Goal: Task Accomplishment & Management: Complete application form

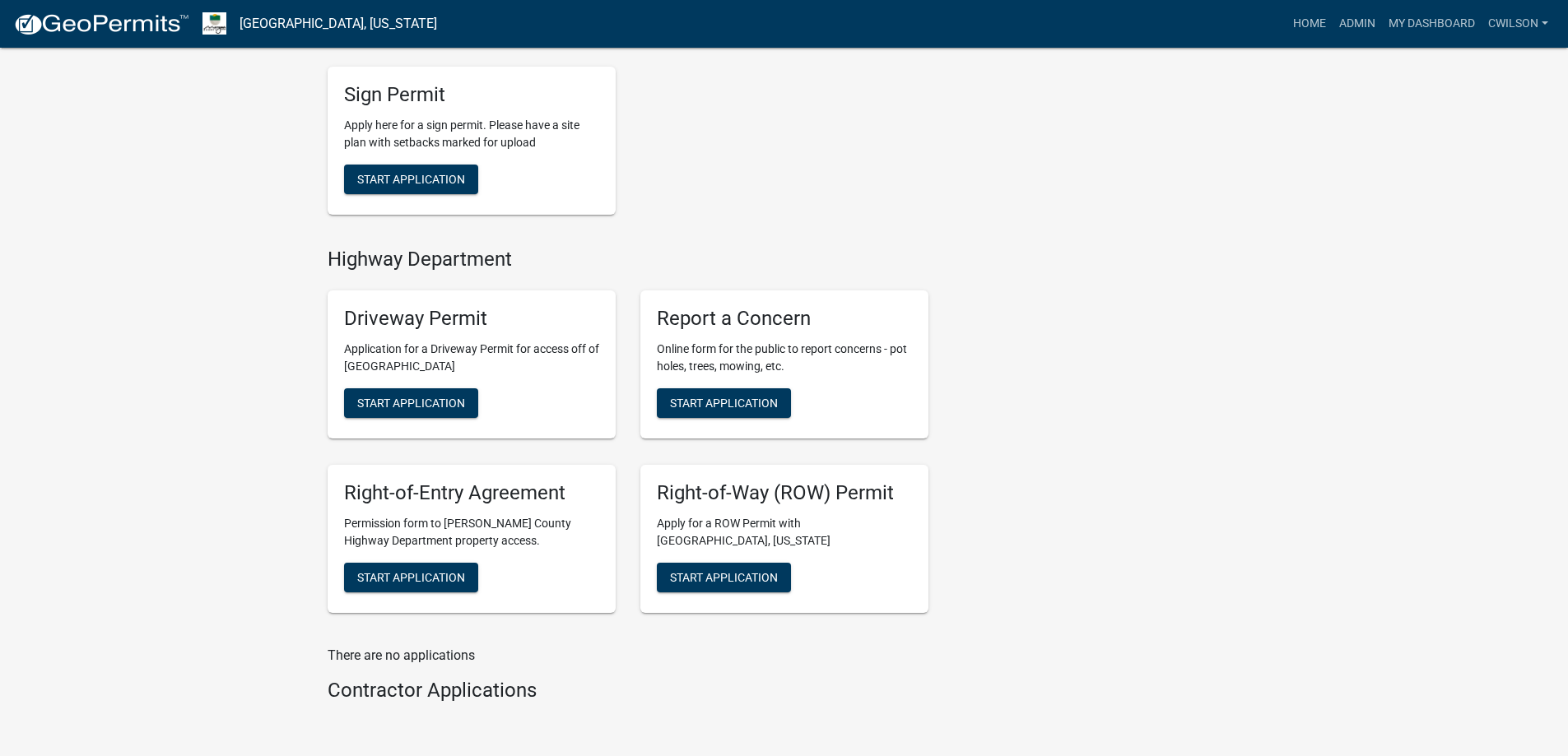
scroll to position [633, 0]
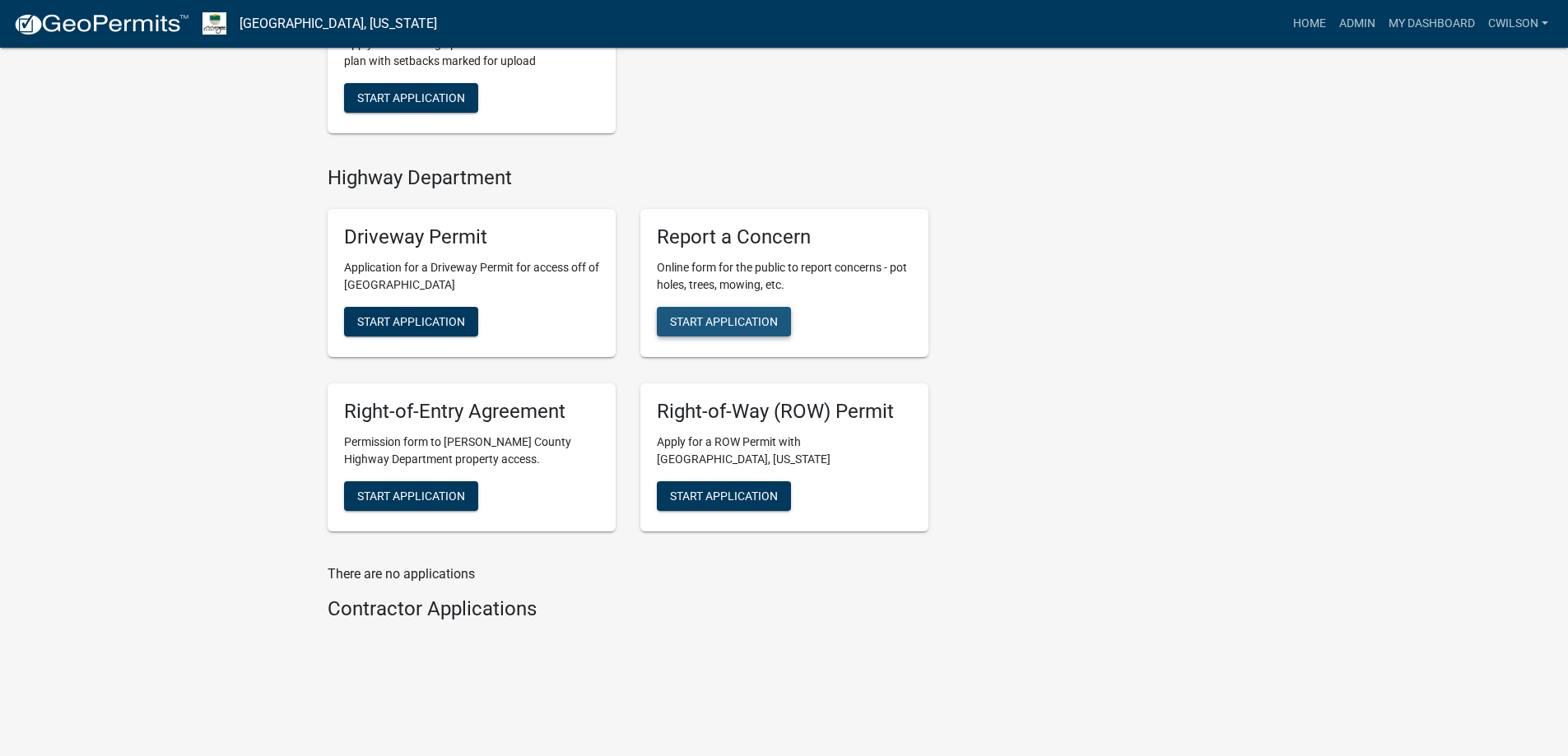
click at [768, 325] on span "Start Application" at bounding box center [723, 322] width 108 height 13
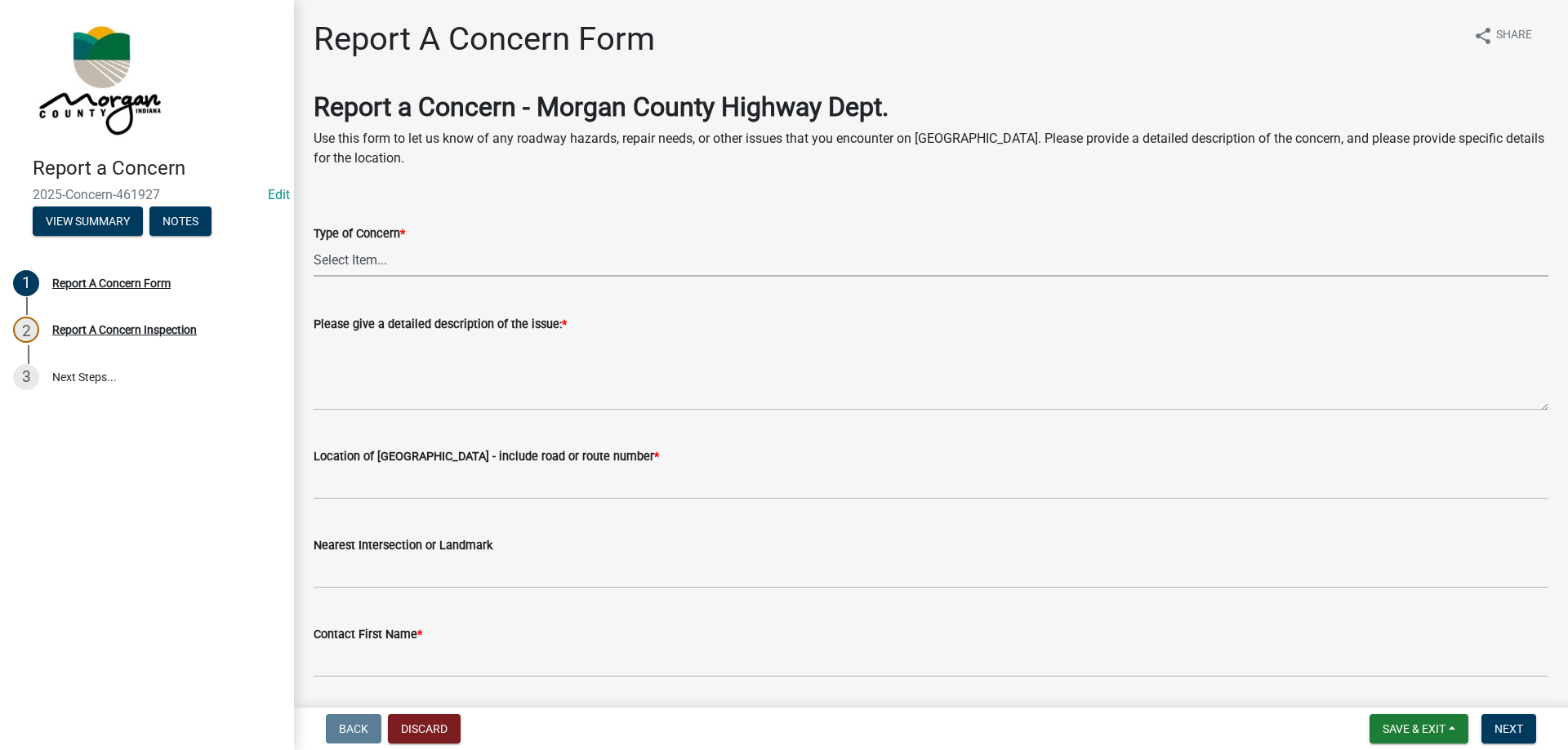
click at [397, 268] on select "Select Item... Pot Hole Patching Ditch Tree Sign Mowing Culvert Other" at bounding box center [931, 259] width 1234 height 33
click at [314, 243] on select "Select Item... Pot Hole Patching Ditch Tree Sign Mowing Culvert Other" at bounding box center [931, 259] width 1234 height 33
select select "3582e9dc-d8cd-4526-a2d9-157cc62522fd"
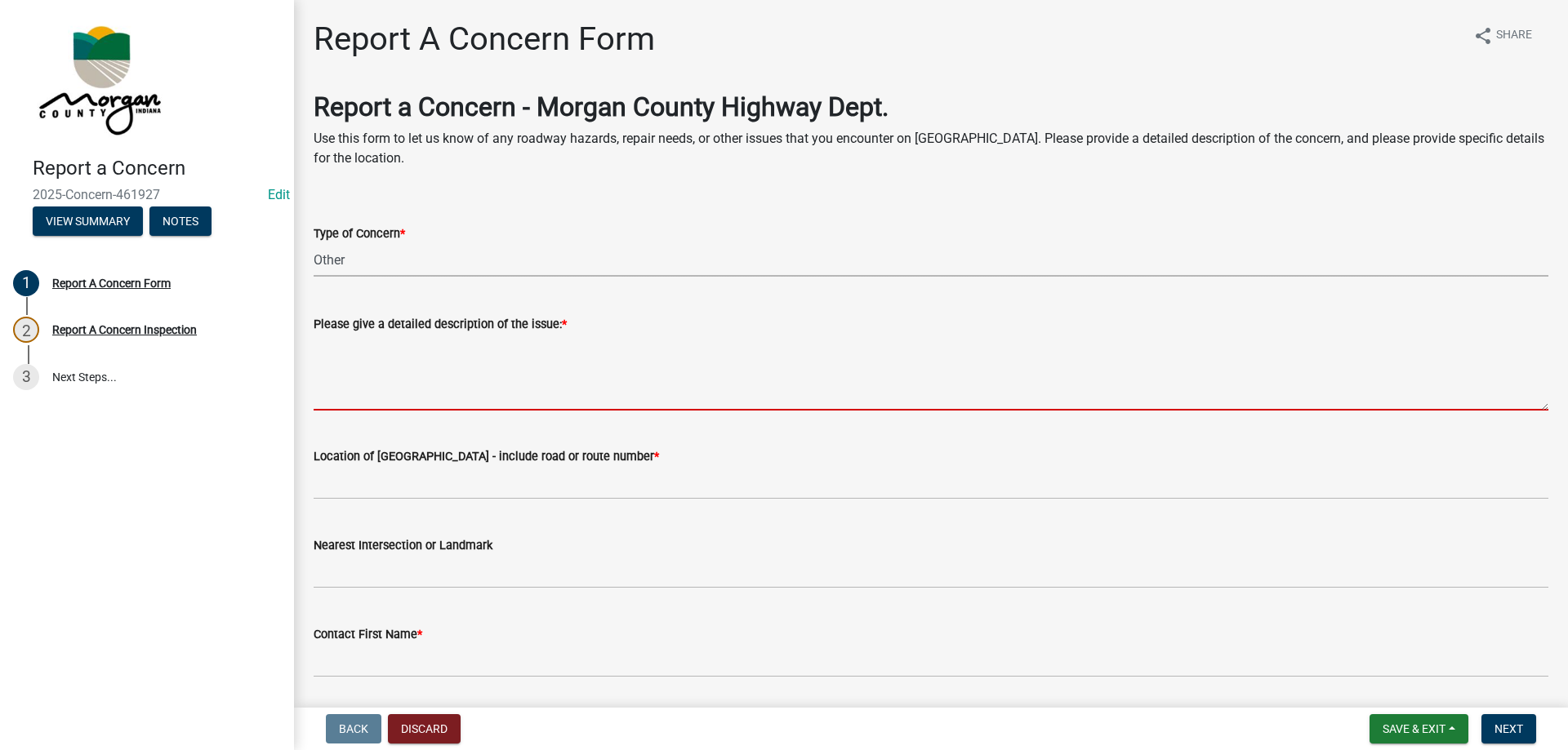
click at [406, 372] on textarea "Please give a detailed description of the issue: *" at bounding box center [931, 372] width 1234 height 77
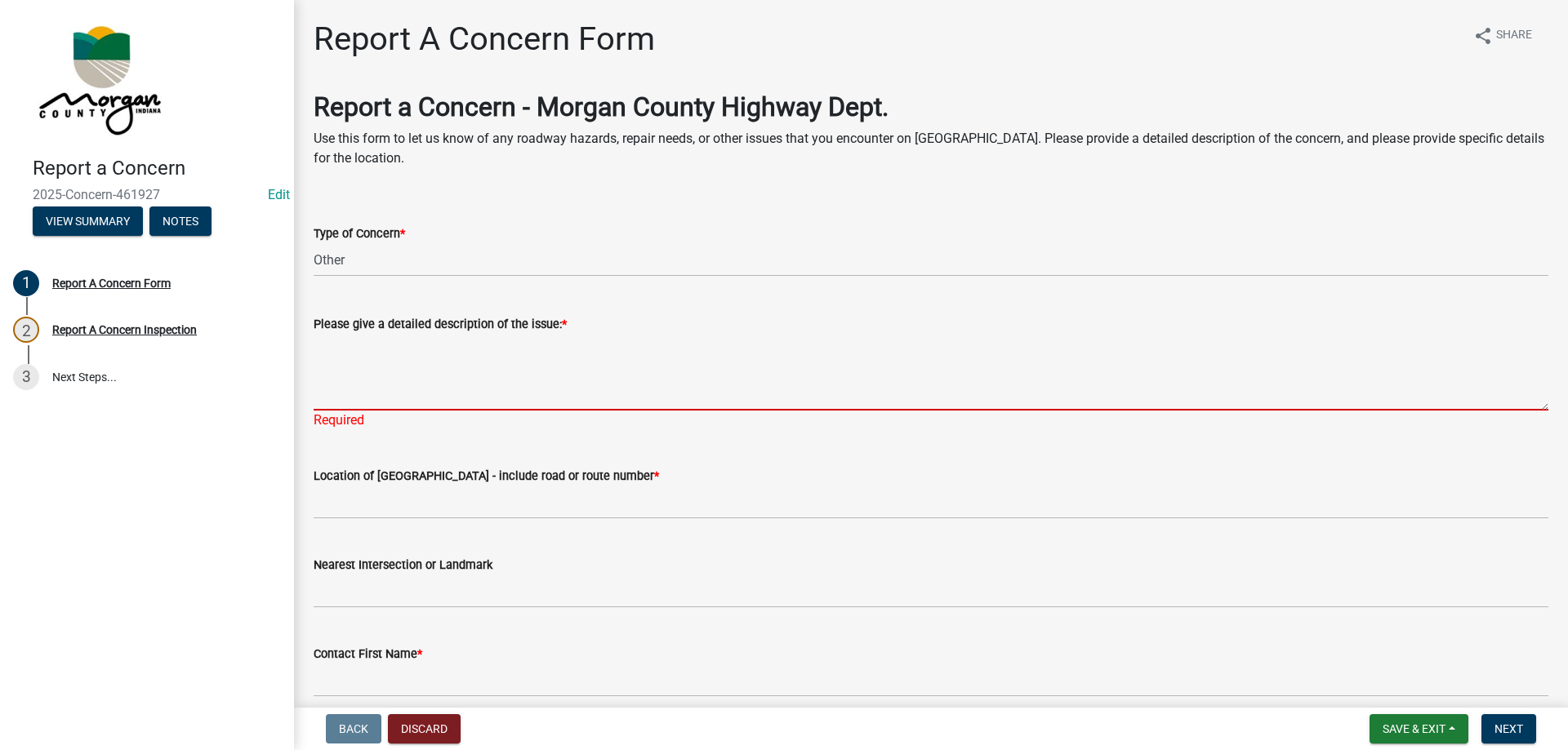
click at [368, 362] on textarea "Please give a detailed description of the issue: *" at bounding box center [931, 372] width 1234 height 77
paste textarea "[PERSON_NAME] - [PHONE_NUMBER] - Claim that the tree crew came through their ro…"
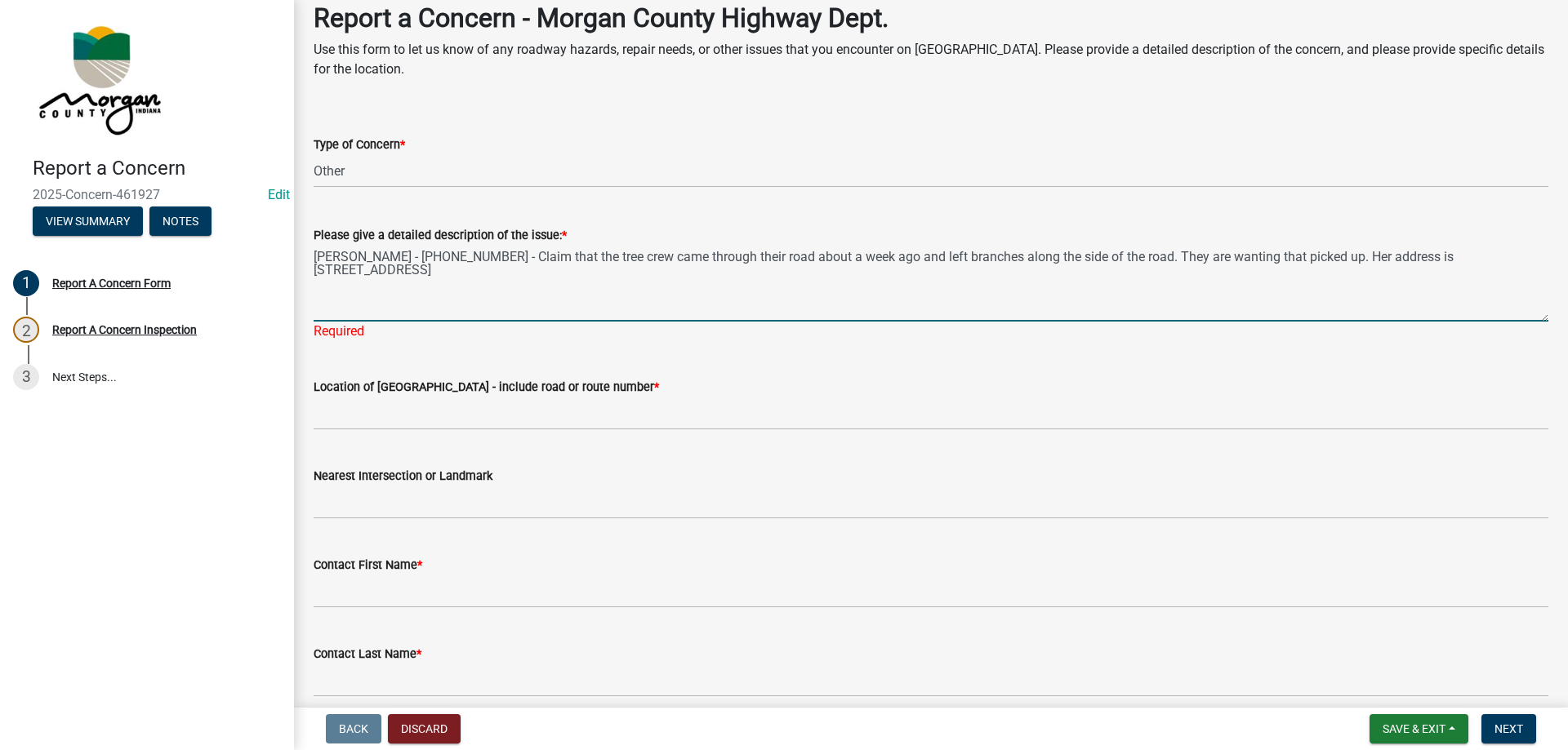
scroll to position [164, 0]
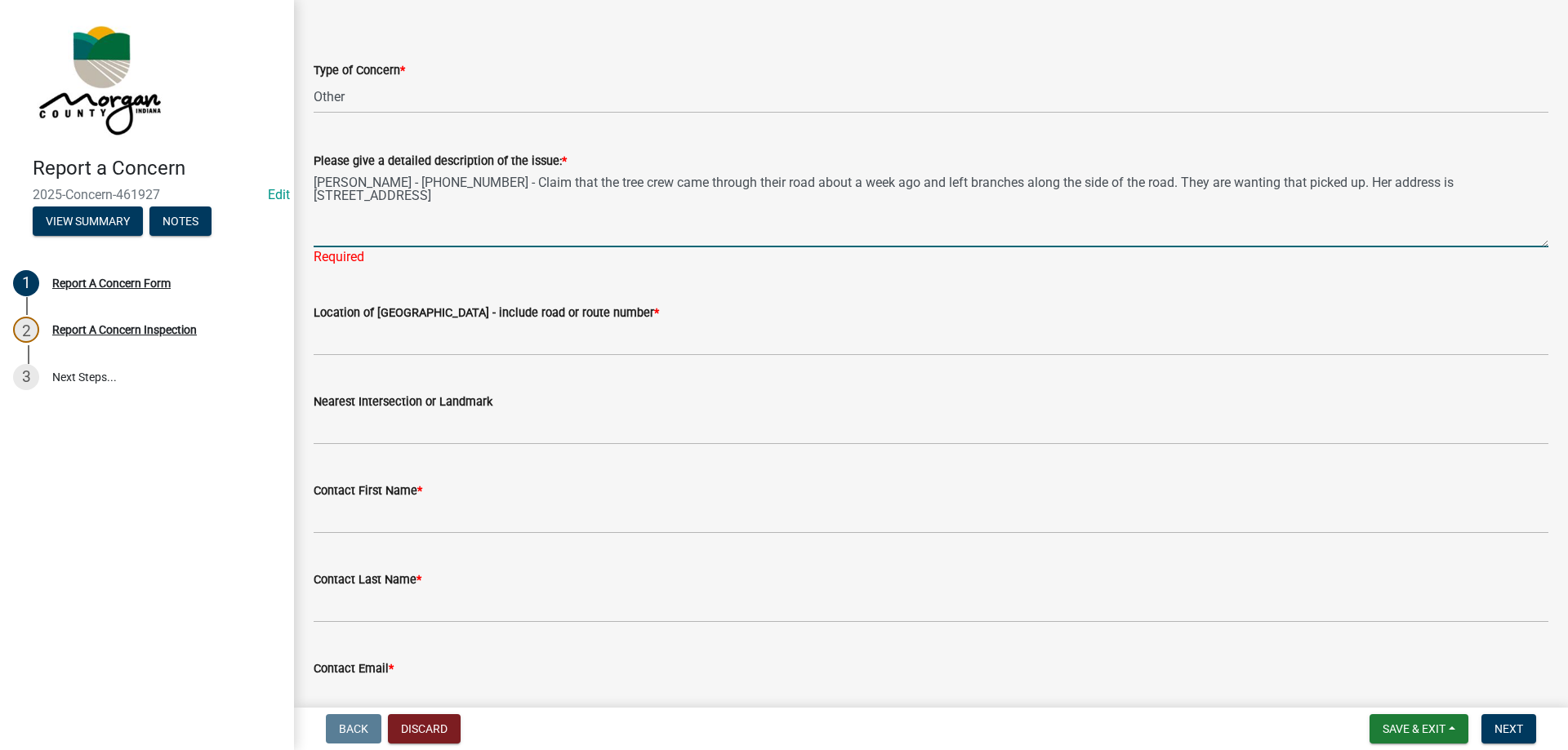
type textarea "[PERSON_NAME] - [PHONE_NUMBER] - Claim that the tree crew came through their ro…"
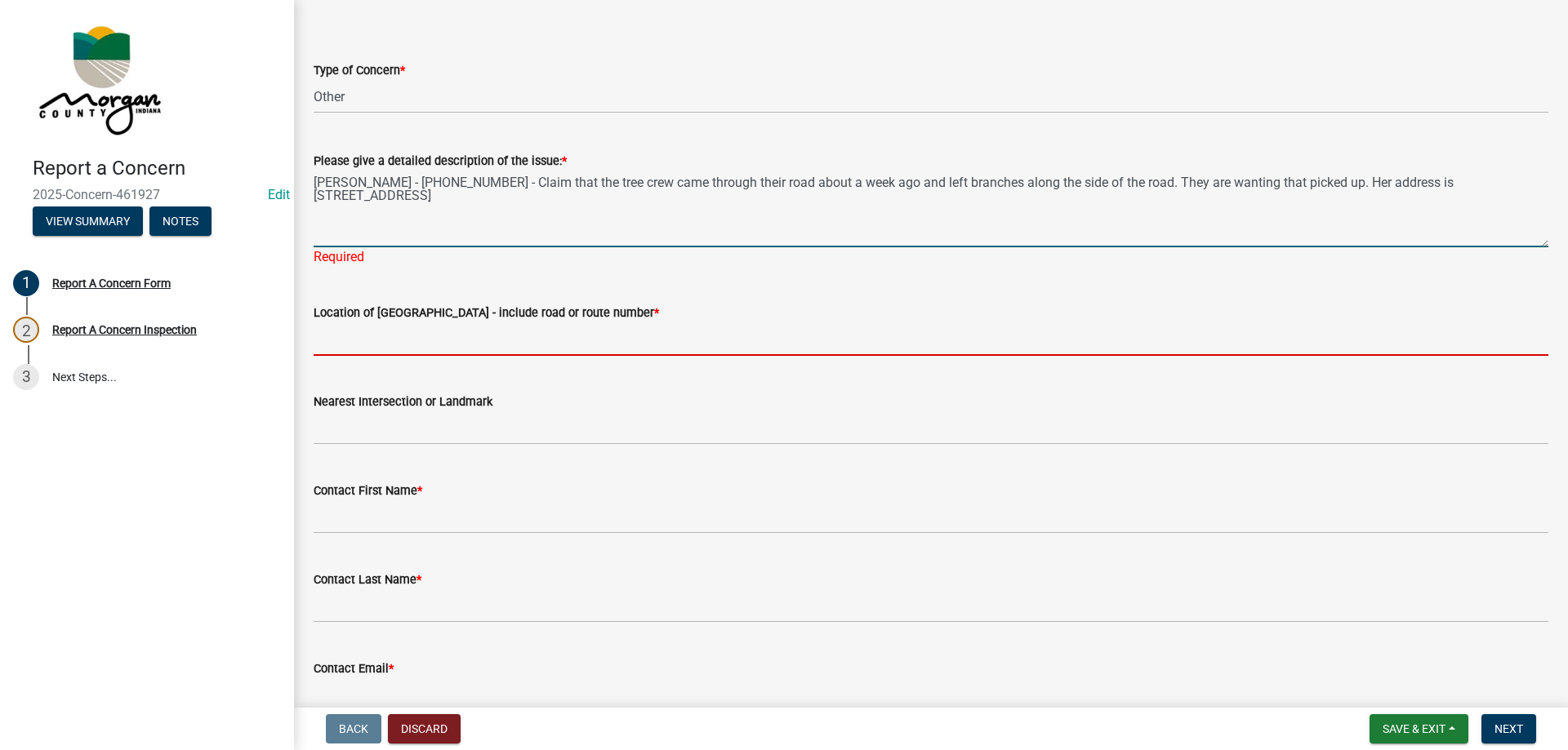
click at [356, 344] on wm-data-entity-input "Location of [GEOGRAPHIC_DATA] - include road or route number *" at bounding box center [931, 324] width 1234 height 89
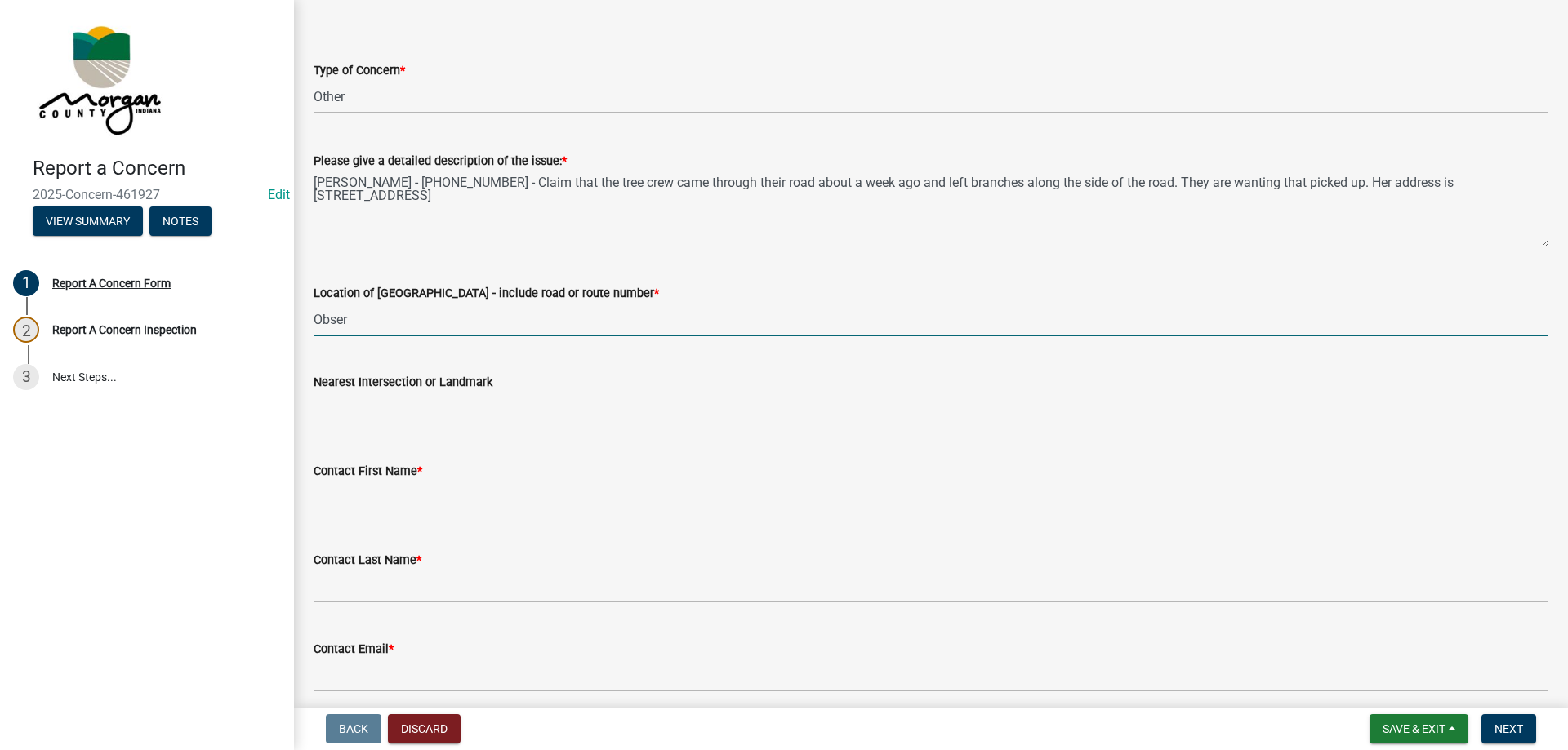
type input "Observatory Rd"
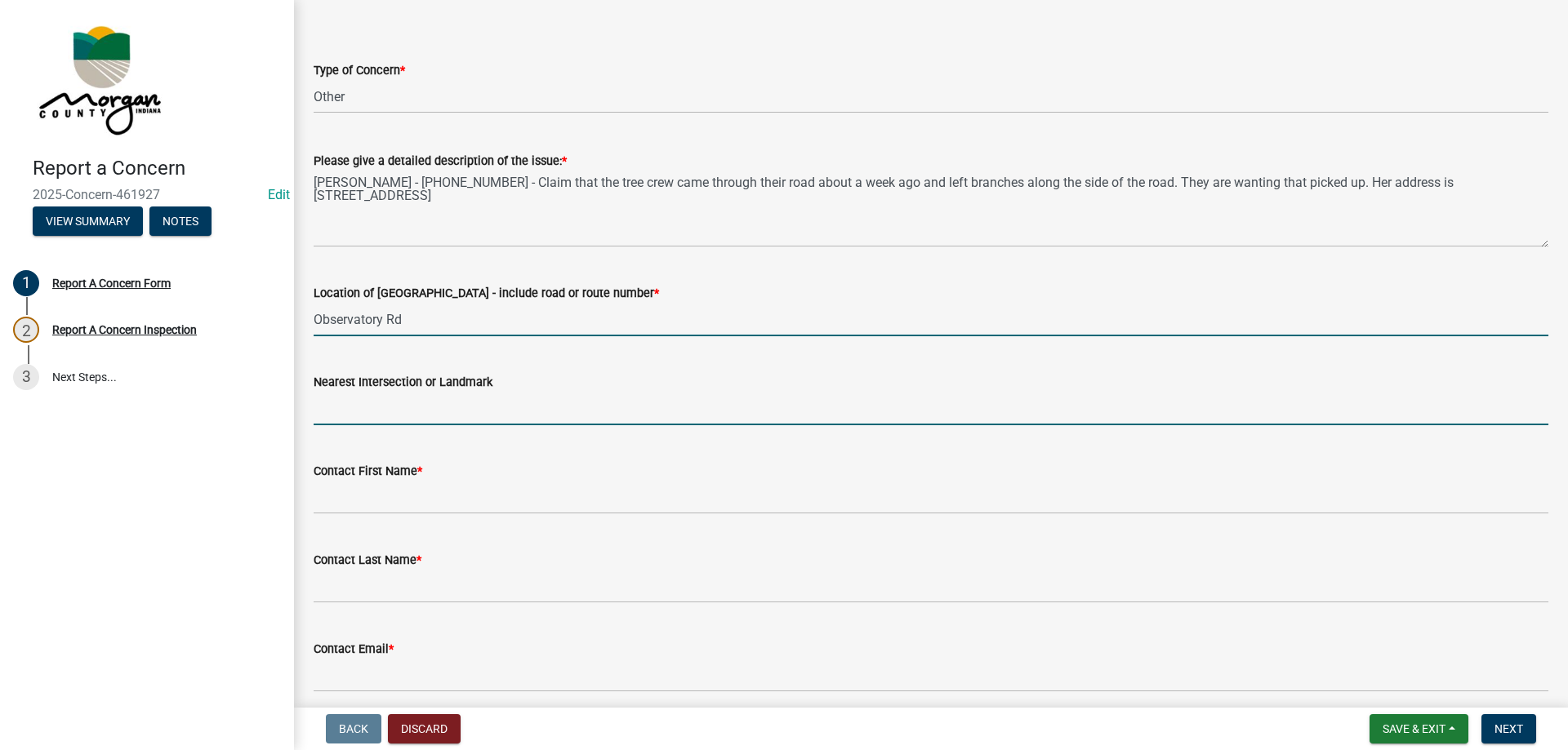
click at [419, 407] on input "Nearest Intersection or Landmark" at bounding box center [931, 408] width 1234 height 33
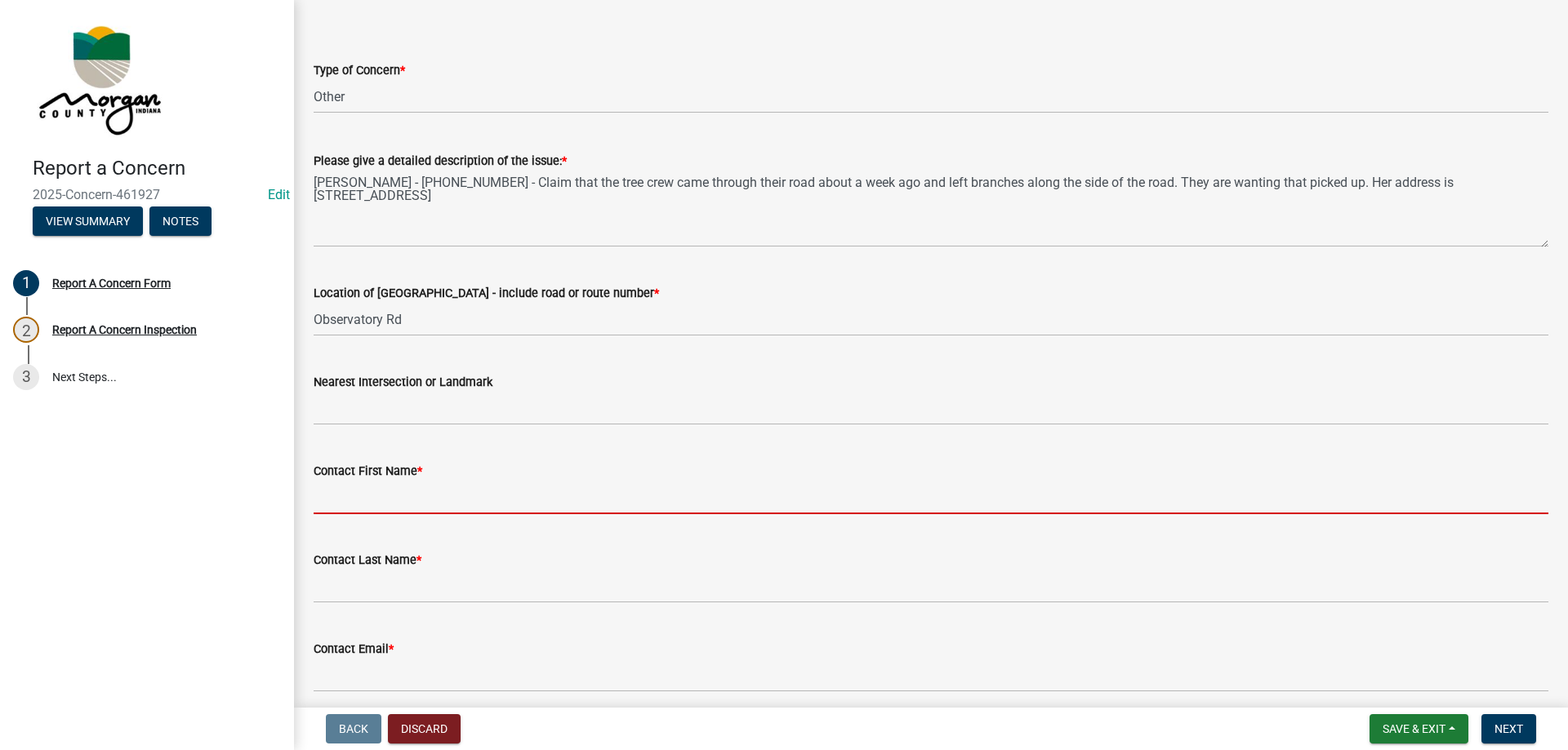
click at [334, 504] on input "Contact First Name *" at bounding box center [931, 497] width 1234 height 33
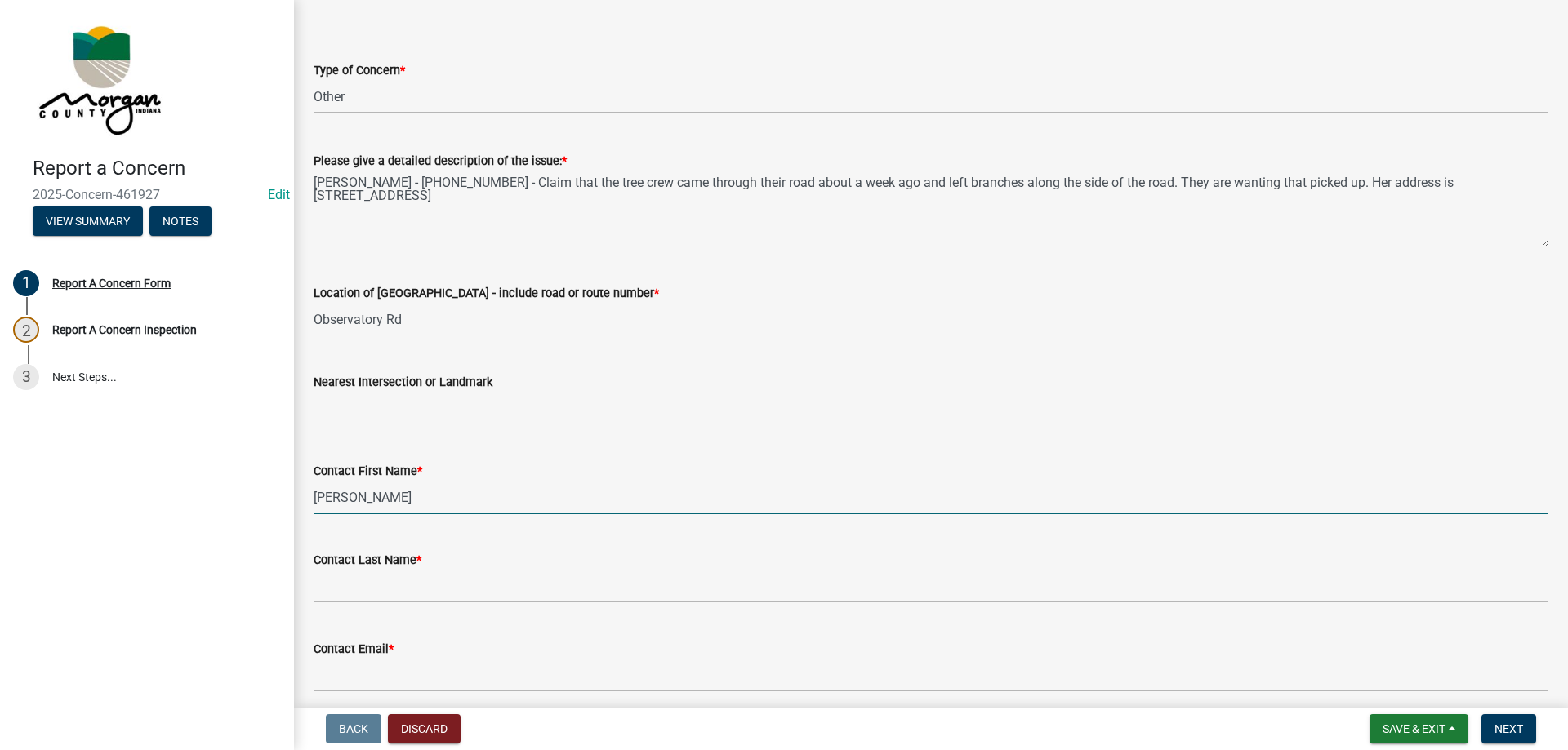
type input "[PERSON_NAME]"
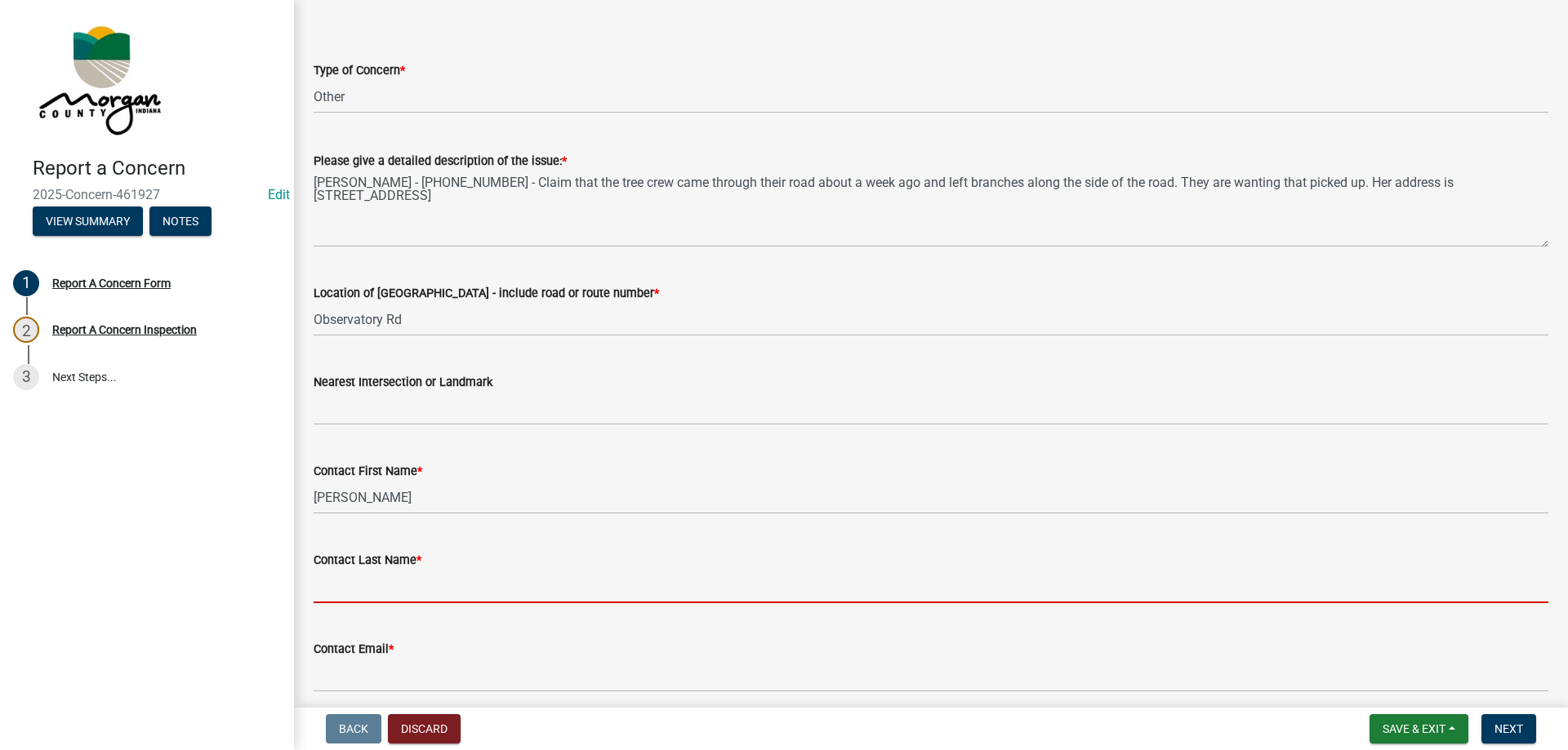
click at [385, 596] on input "Contact Last Name *" at bounding box center [931, 586] width 1234 height 33
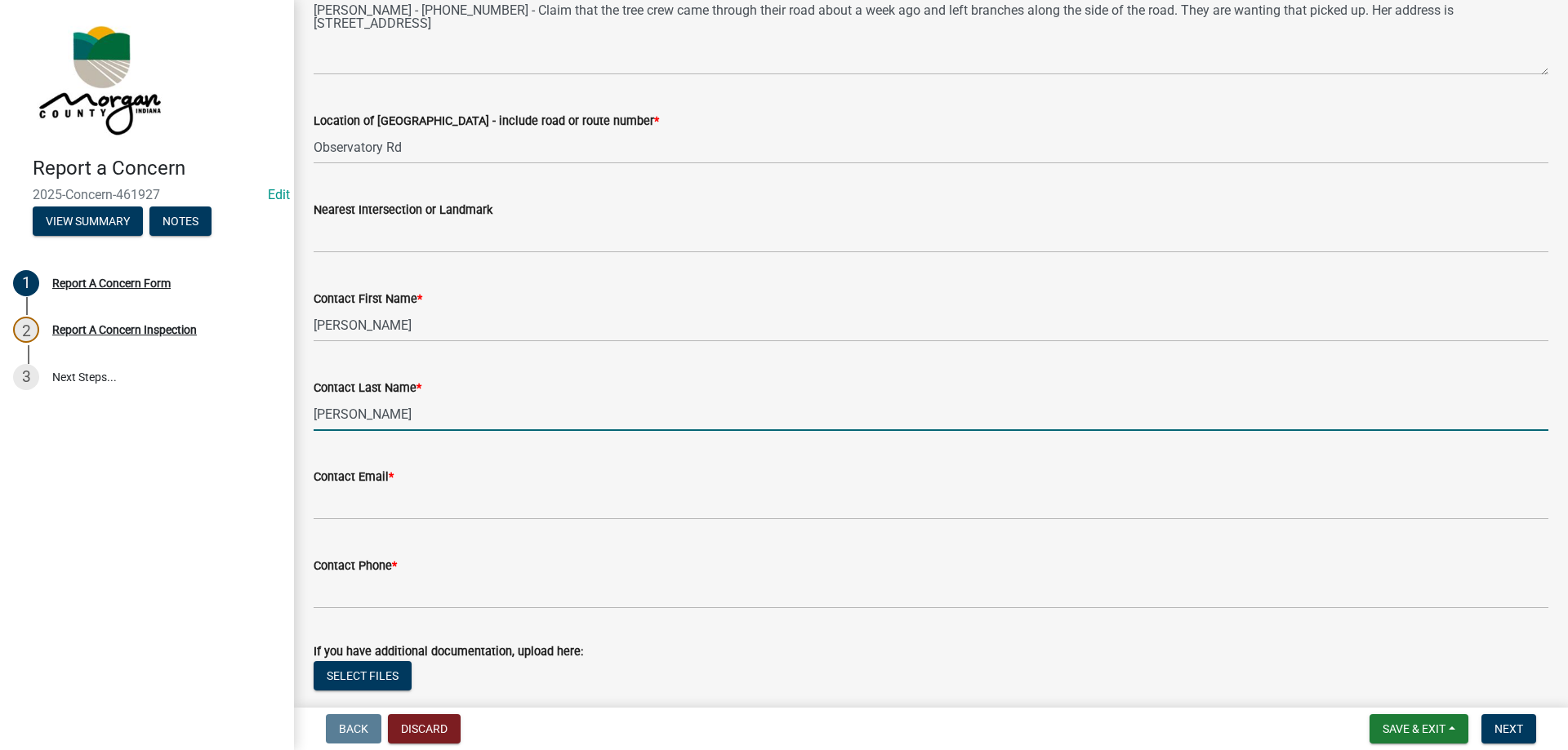
scroll to position [409, 0]
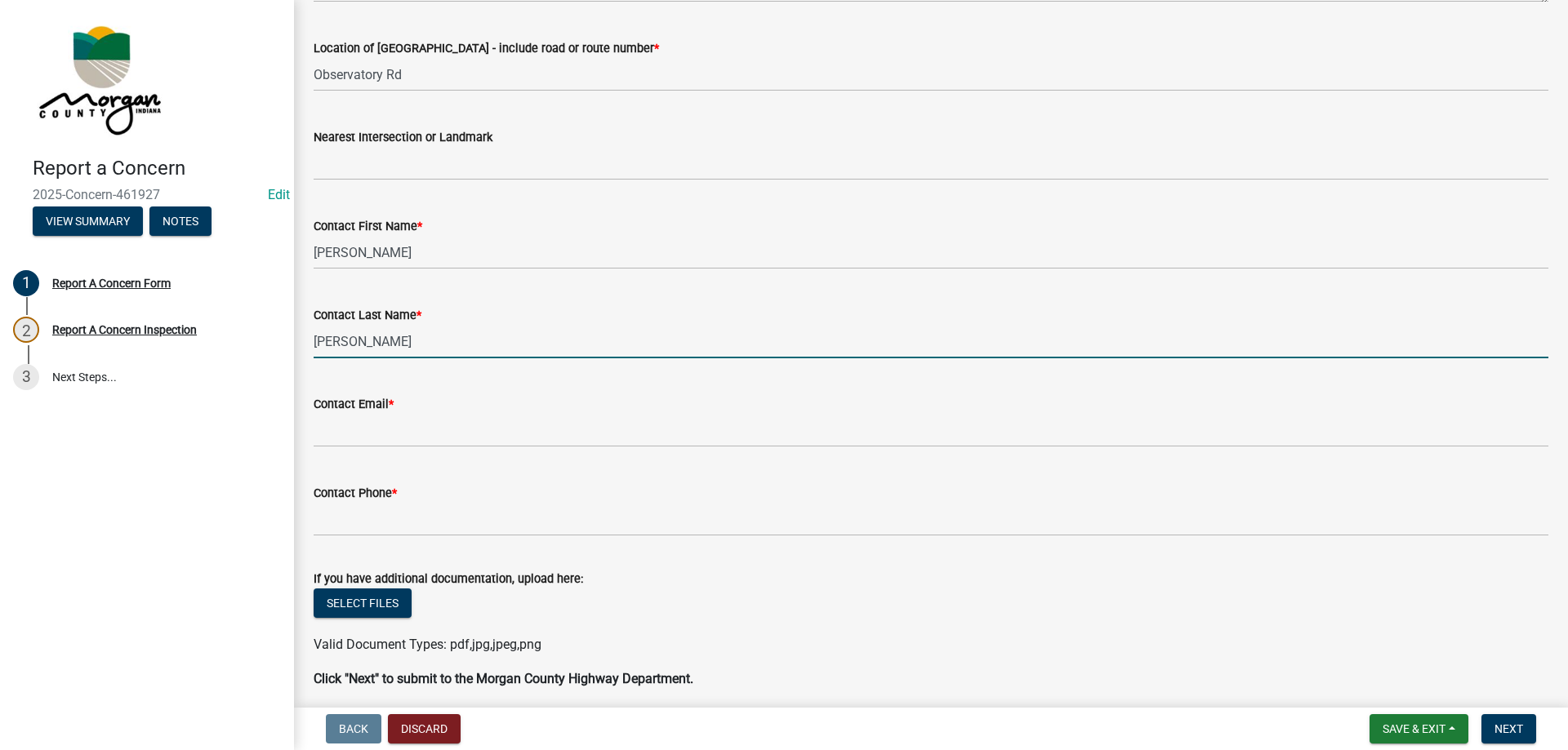
type input "[PERSON_NAME]"
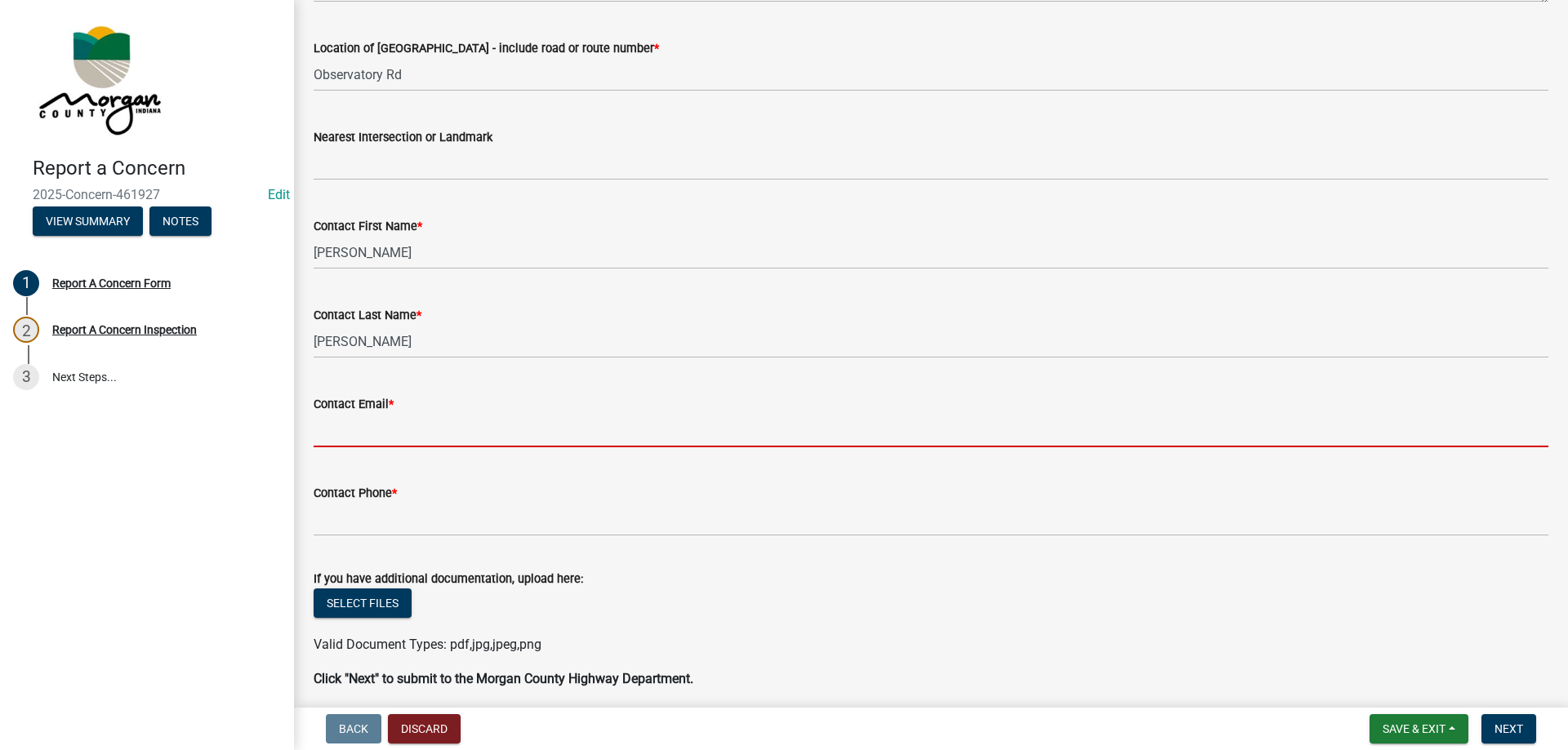
click at [381, 434] on input "Contact Email *" at bounding box center [931, 430] width 1234 height 33
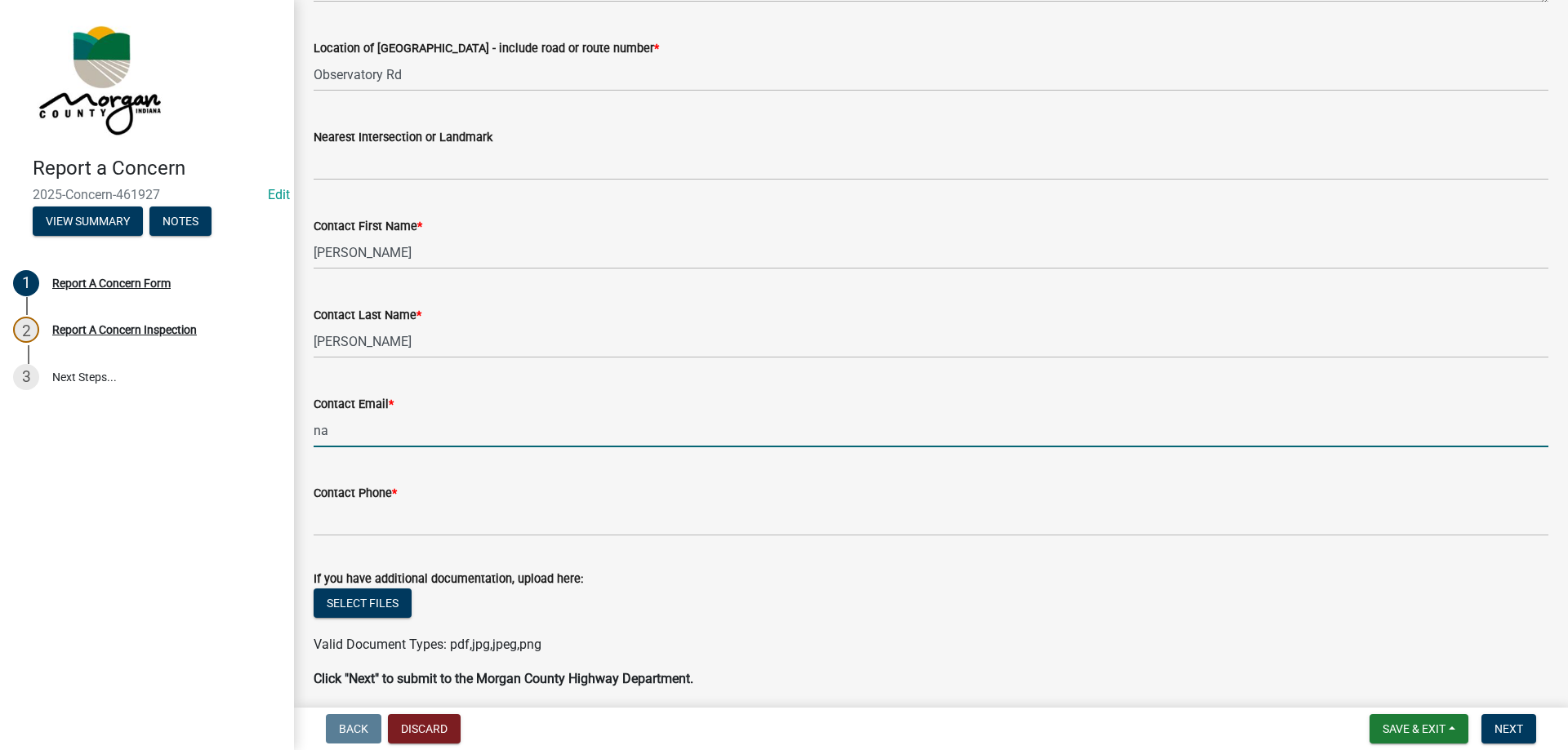
type input "[EMAIL_ADDRESS][DOMAIN_NAME]"
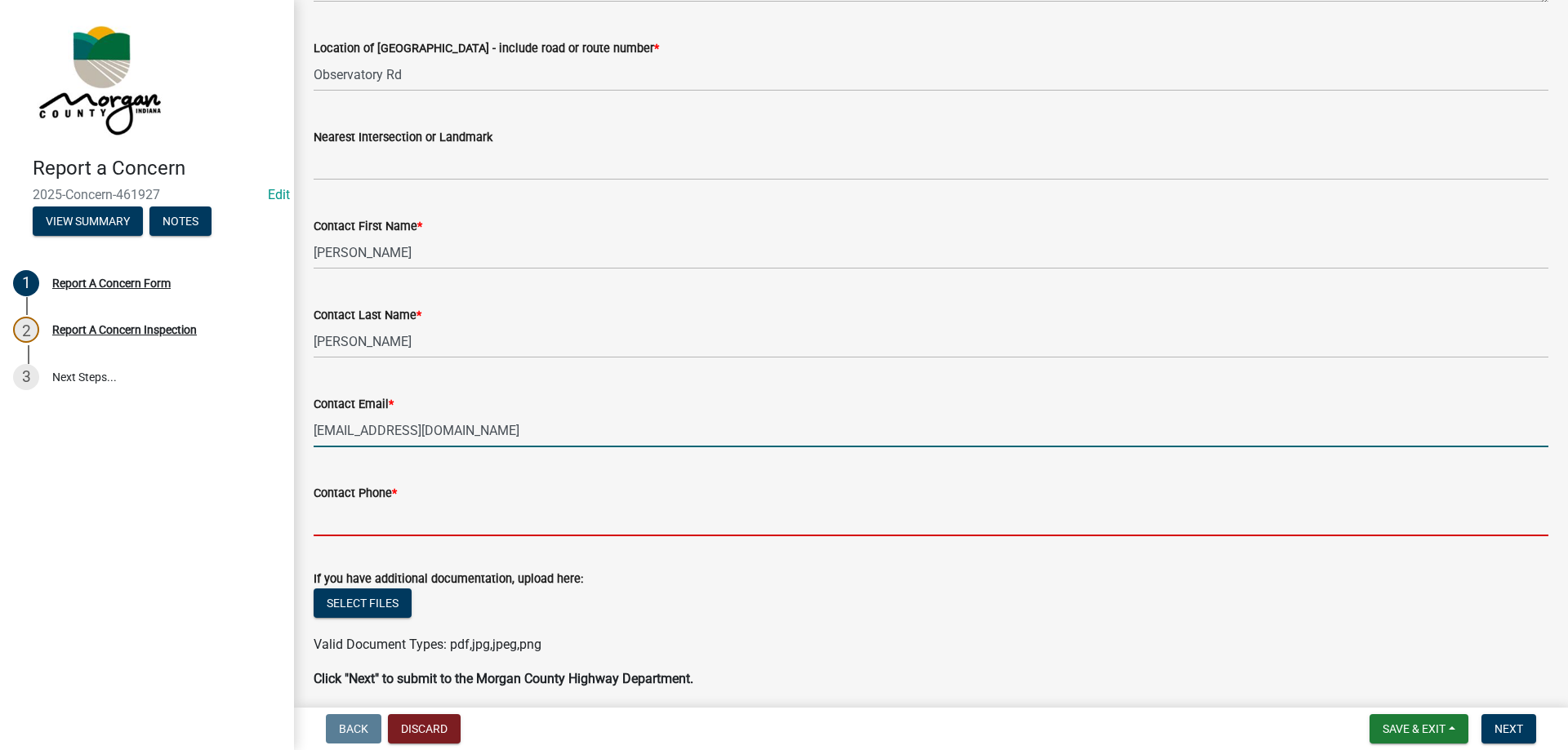
click at [384, 521] on input "Contact Phone *" at bounding box center [931, 519] width 1234 height 33
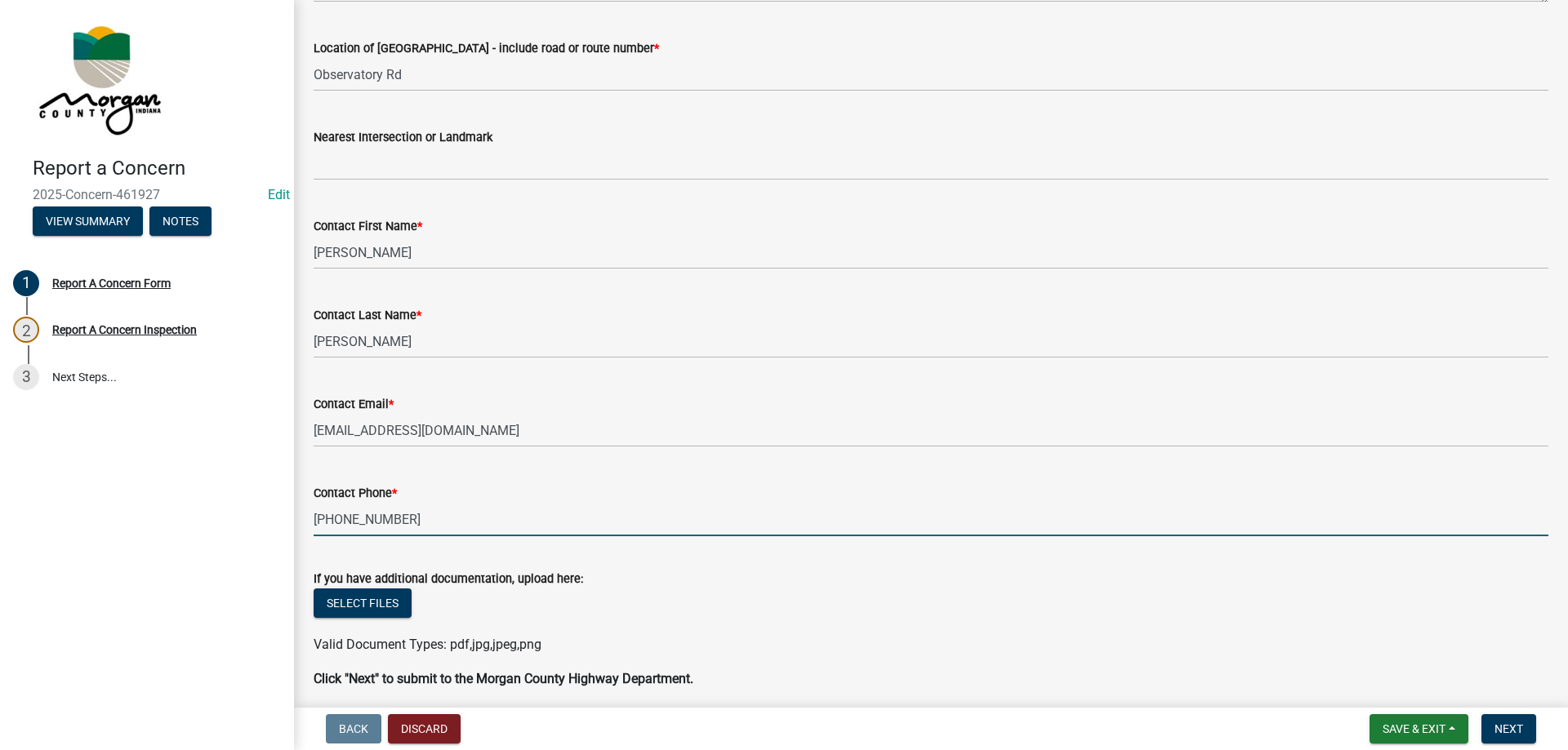
scroll to position [473, 0]
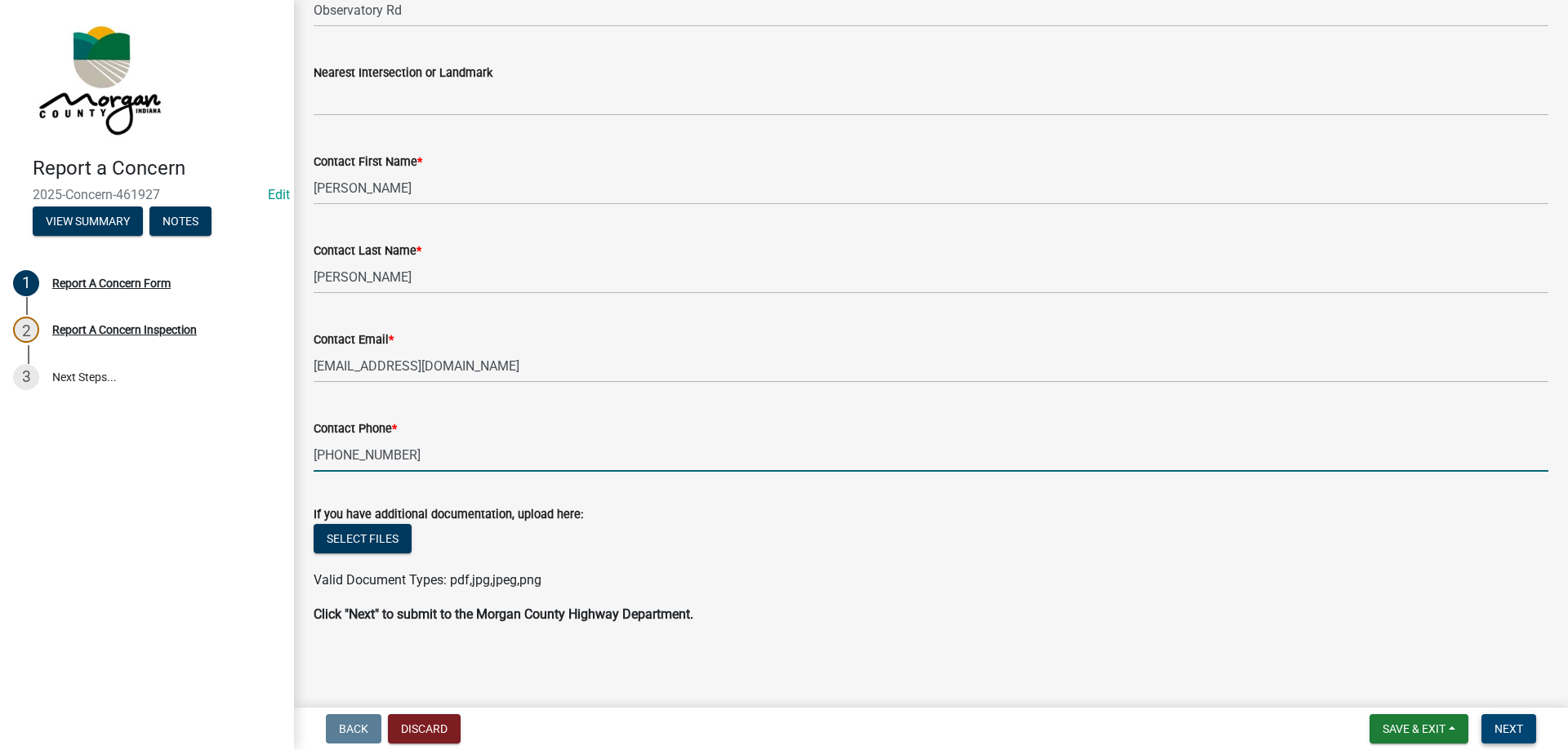
type input "[PHONE_NUMBER]"
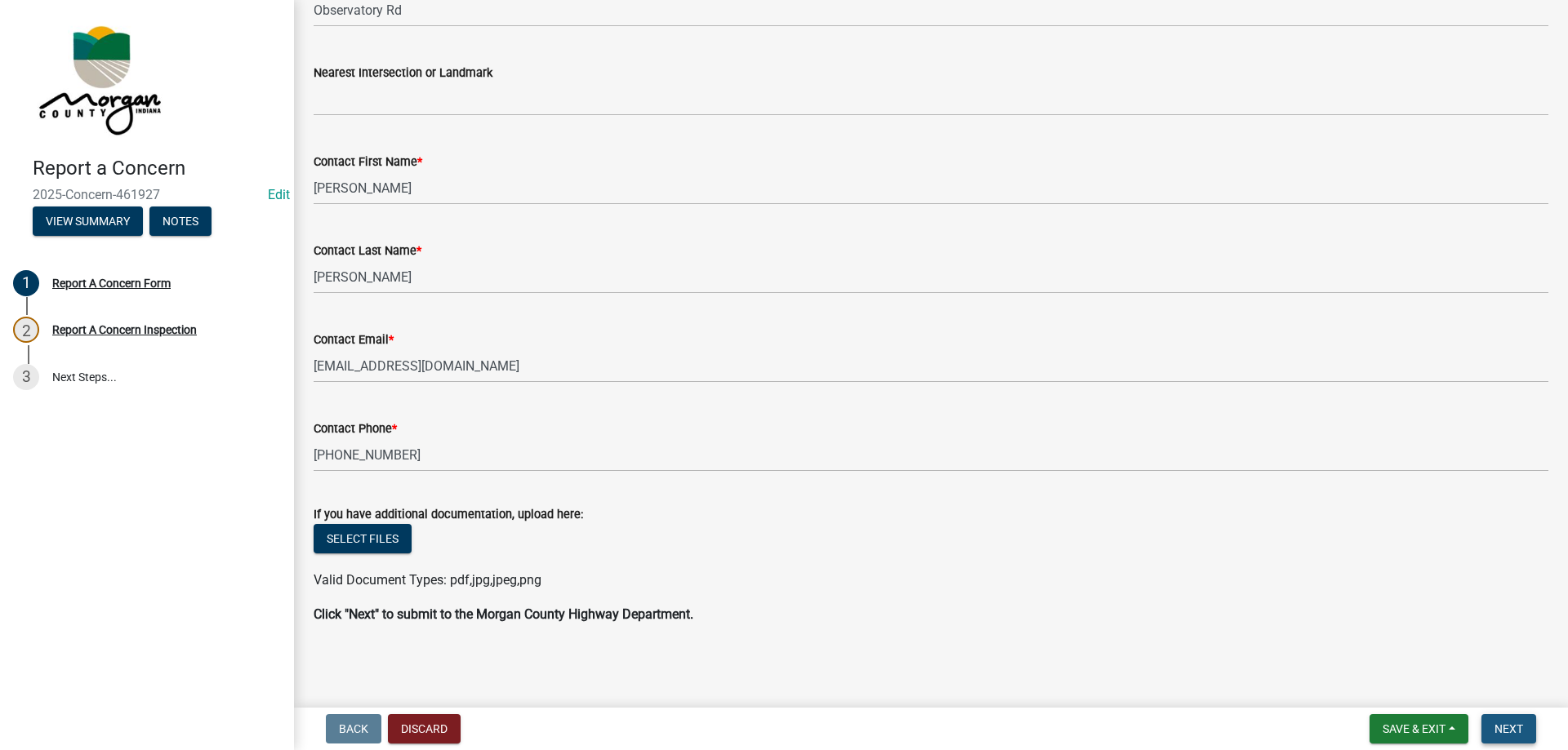
click at [1521, 736] on span "Next" at bounding box center [1508, 729] width 28 height 13
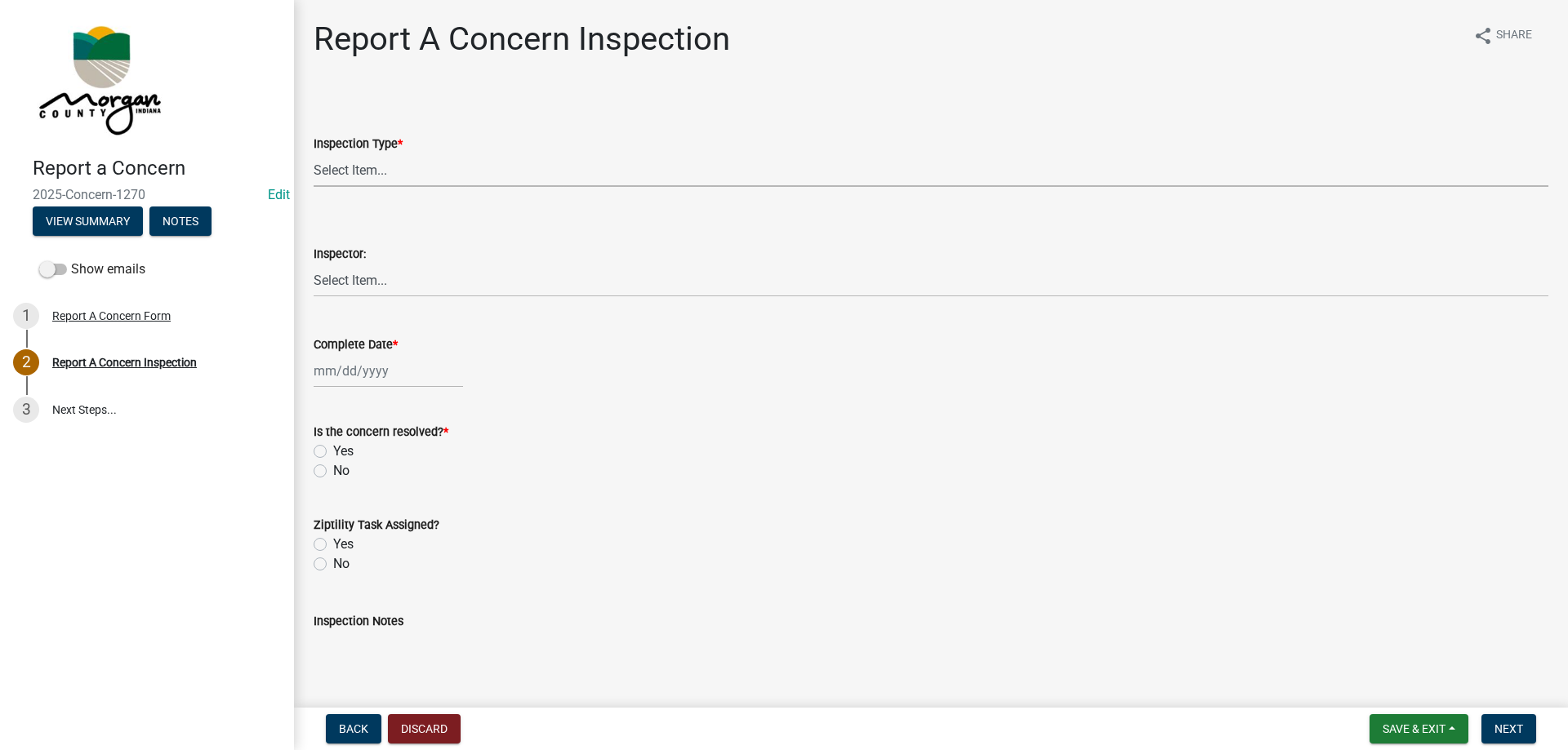
click at [344, 176] on select "Select Item... Pot Hole Patching Ditch Tree Sign Mowing Culvert Other" at bounding box center [931, 169] width 1234 height 33
click at [314, 153] on select "Select Item... Pot Hole Patching Ditch Tree Sign Mowing Culvert Other" at bounding box center [931, 169] width 1234 height 33
select select "3582e9dc-d8cd-4526-a2d9-157cc62522fd"
click at [371, 283] on select "Select Item... [PERSON_NAME] [PERSON_NAME] [PERSON_NAME] [PERSON_NAME] [PERSON_…" at bounding box center [931, 280] width 1234 height 33
click at [314, 264] on select "Select Item... [PERSON_NAME] [PERSON_NAME] [PERSON_NAME] [PERSON_NAME] [PERSON_…" at bounding box center [931, 280] width 1234 height 33
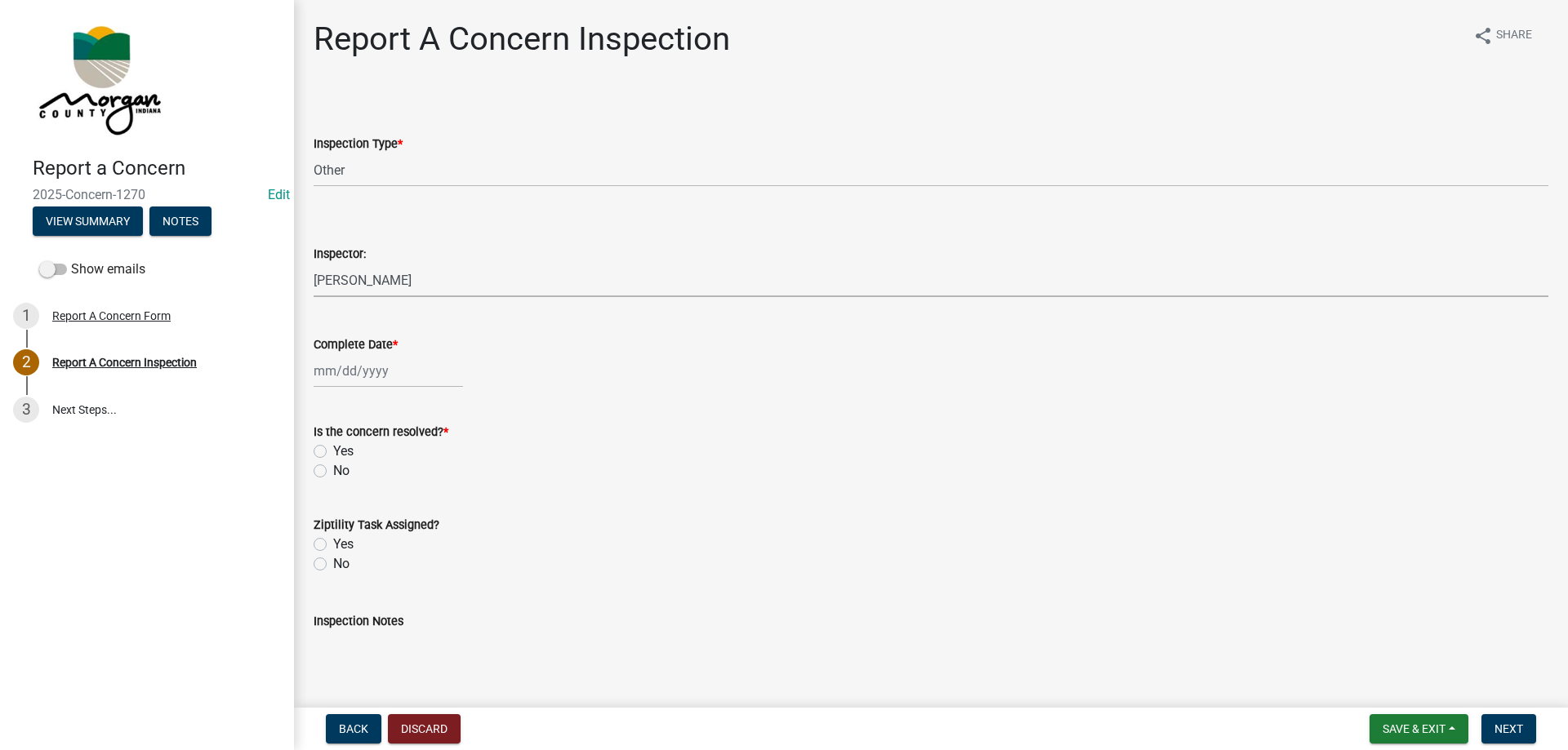
select select "742eb044-fc58-4034-b35e-1550e746fcda"
click at [415, 372] on div at bounding box center [389, 371] width 149 height 33
select select "8"
select select "2025"
click at [326, 504] on div "11" at bounding box center [330, 511] width 26 height 26
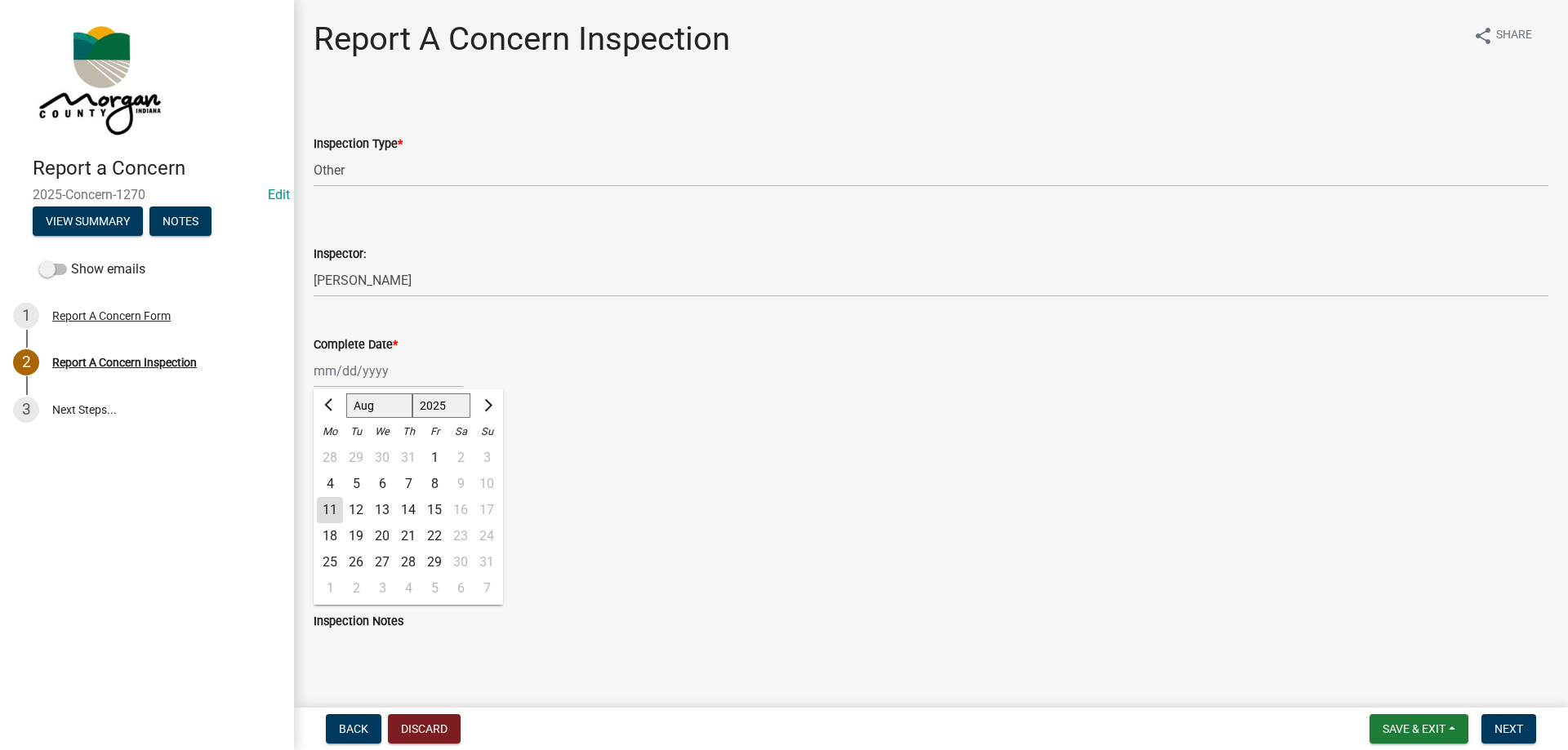
type input "[DATE]"
click at [344, 448] on label "Yes" at bounding box center [343, 451] width 21 height 20
click at [343, 448] on input "Yes" at bounding box center [338, 446] width 10 height 10
radio input "true"
click at [343, 546] on label "Yes" at bounding box center [343, 545] width 21 height 20
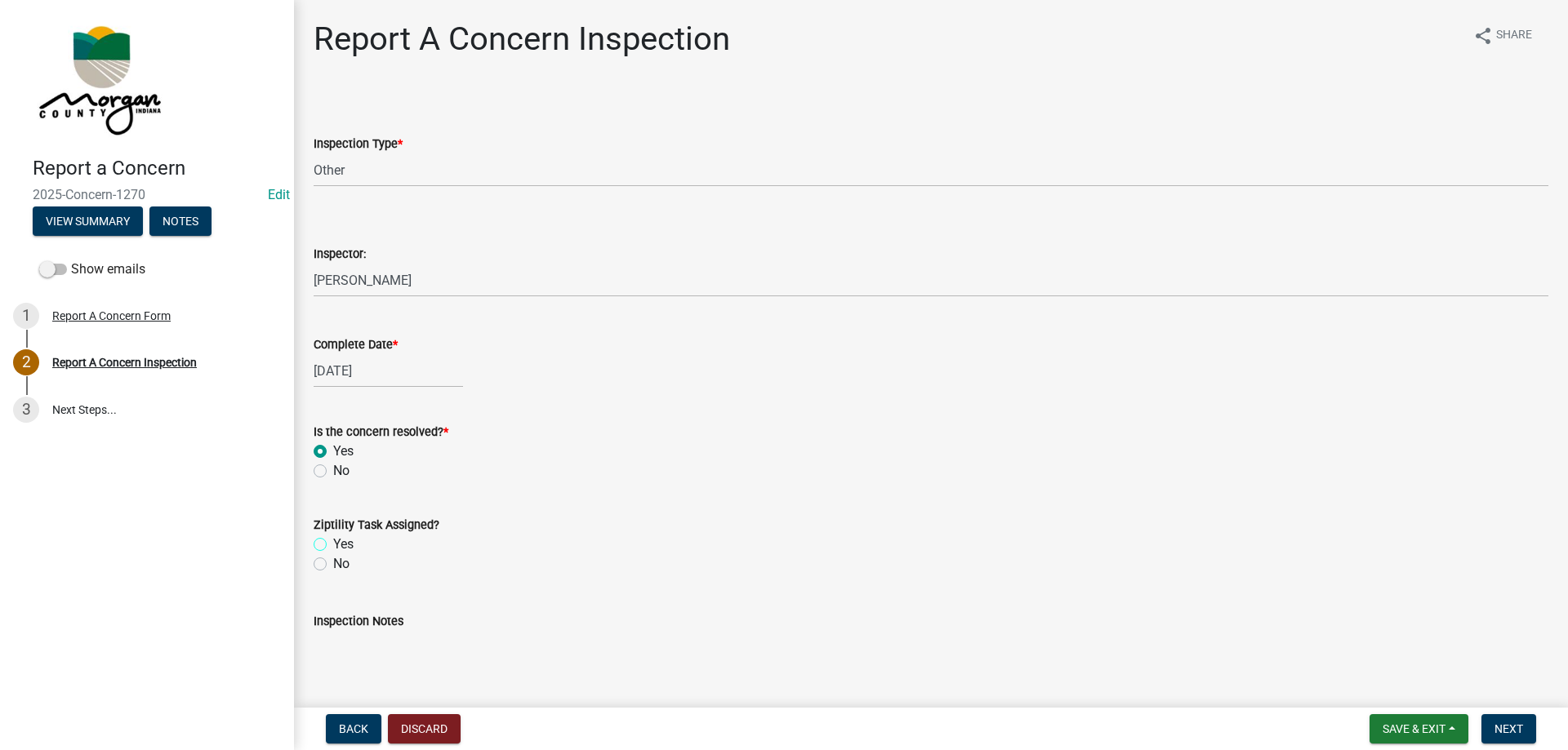
click at [343, 546] on input "Yes" at bounding box center [338, 540] width 10 height 10
radio input "true"
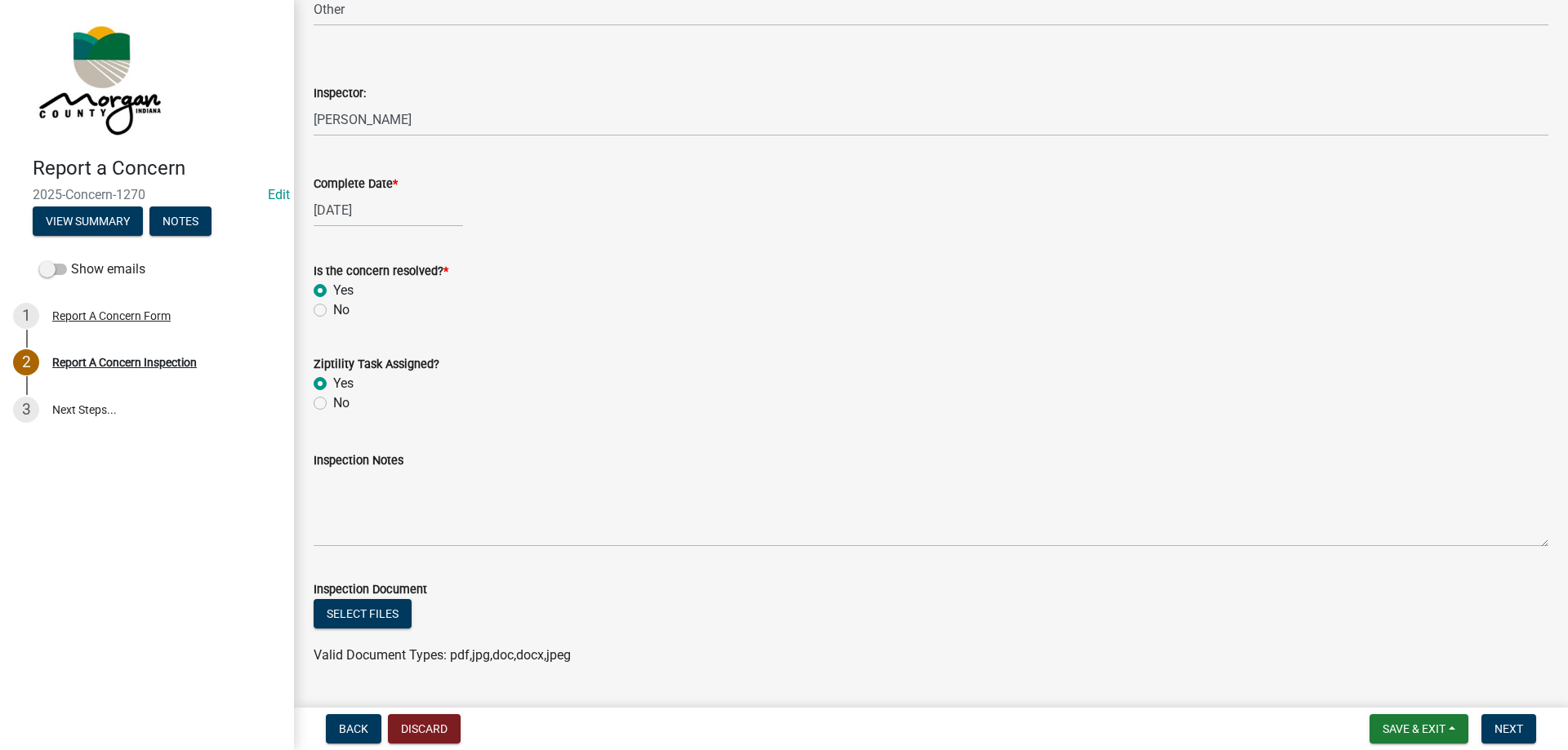
scroll to position [203, 0]
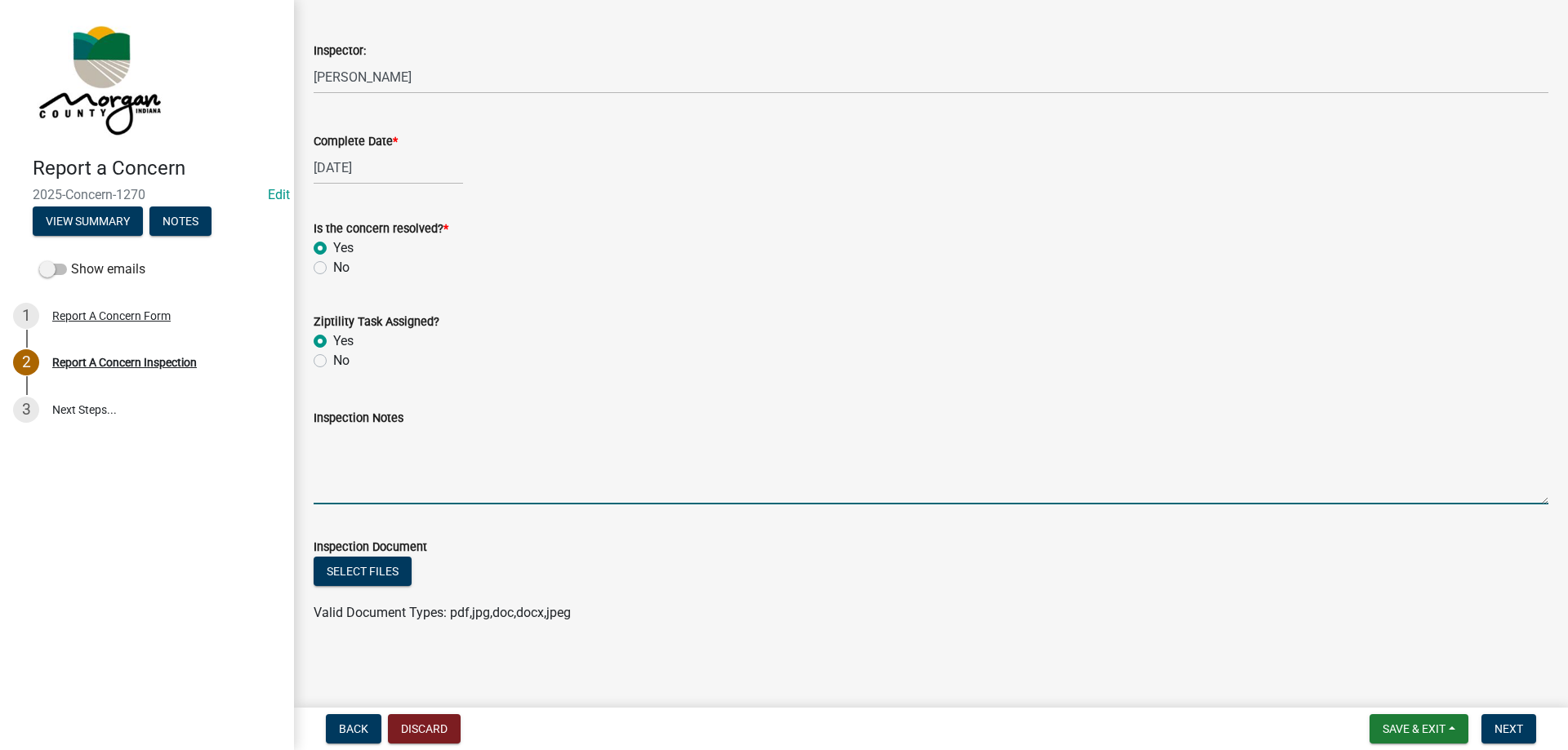
click at [364, 461] on textarea "Inspection Notes" at bounding box center [931, 465] width 1234 height 77
type textarea "Sent to D3 Concern"
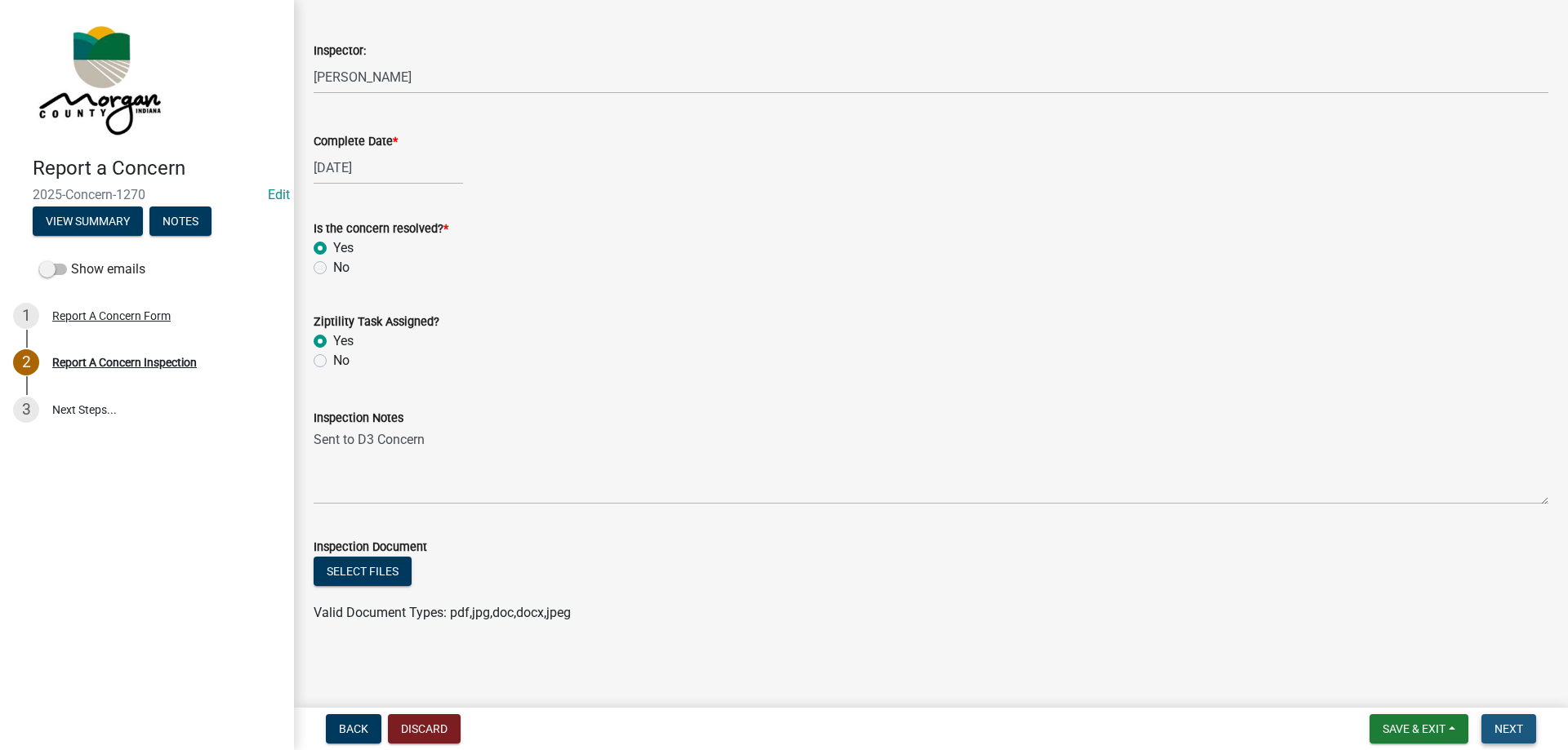
click at [1499, 723] on span "Next" at bounding box center [1508, 729] width 28 height 13
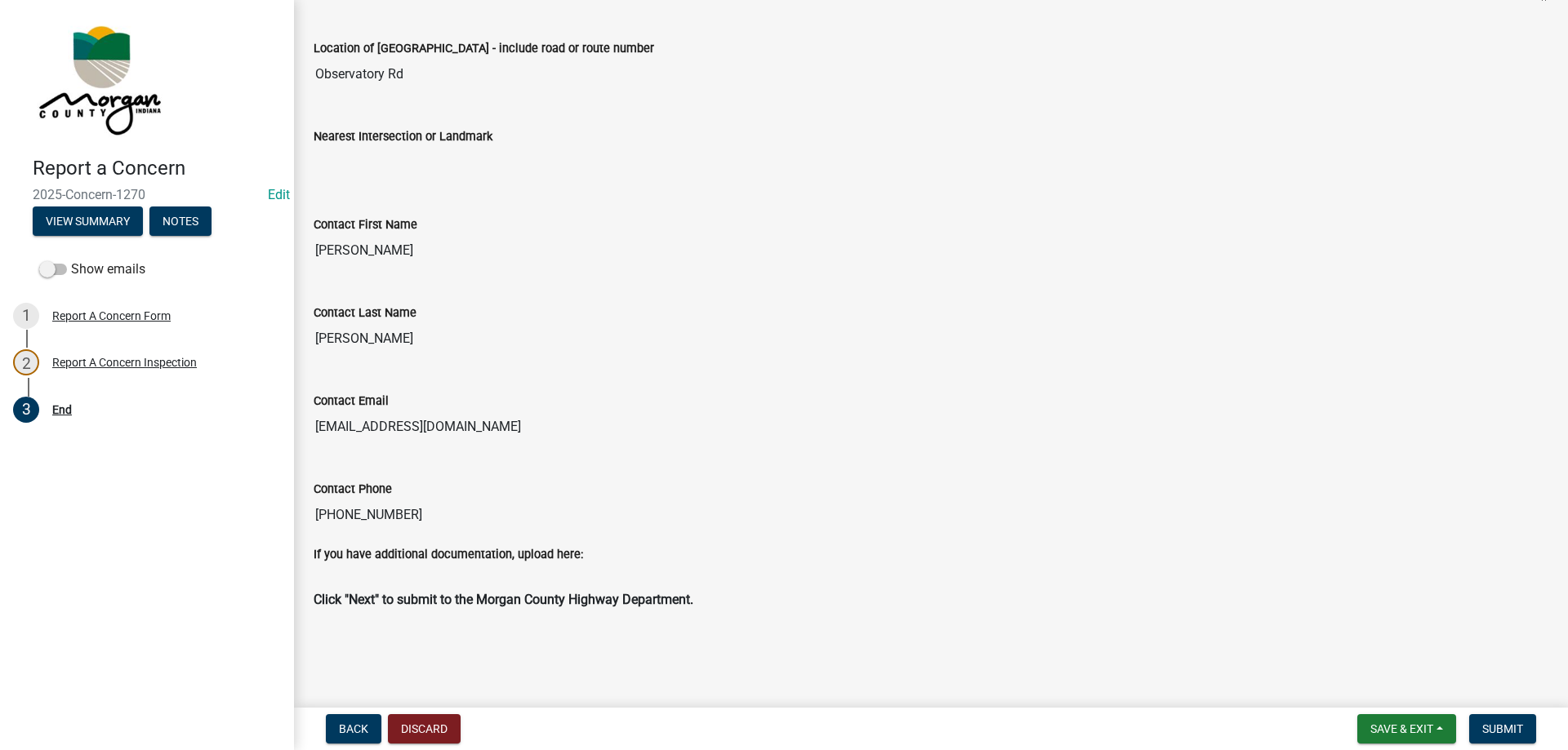
scroll to position [516, 0]
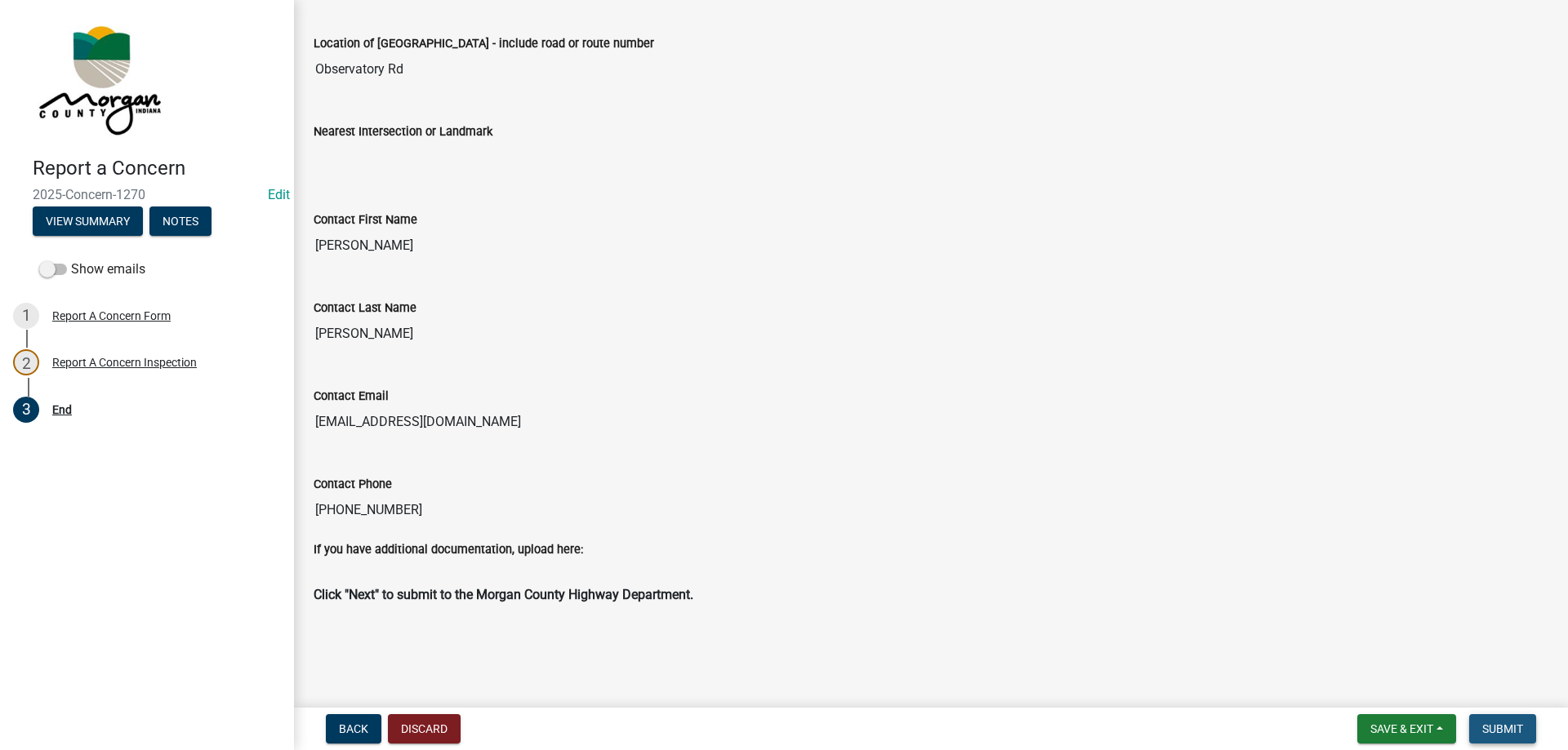
click at [1523, 726] on span "Submit" at bounding box center [1502, 729] width 41 height 13
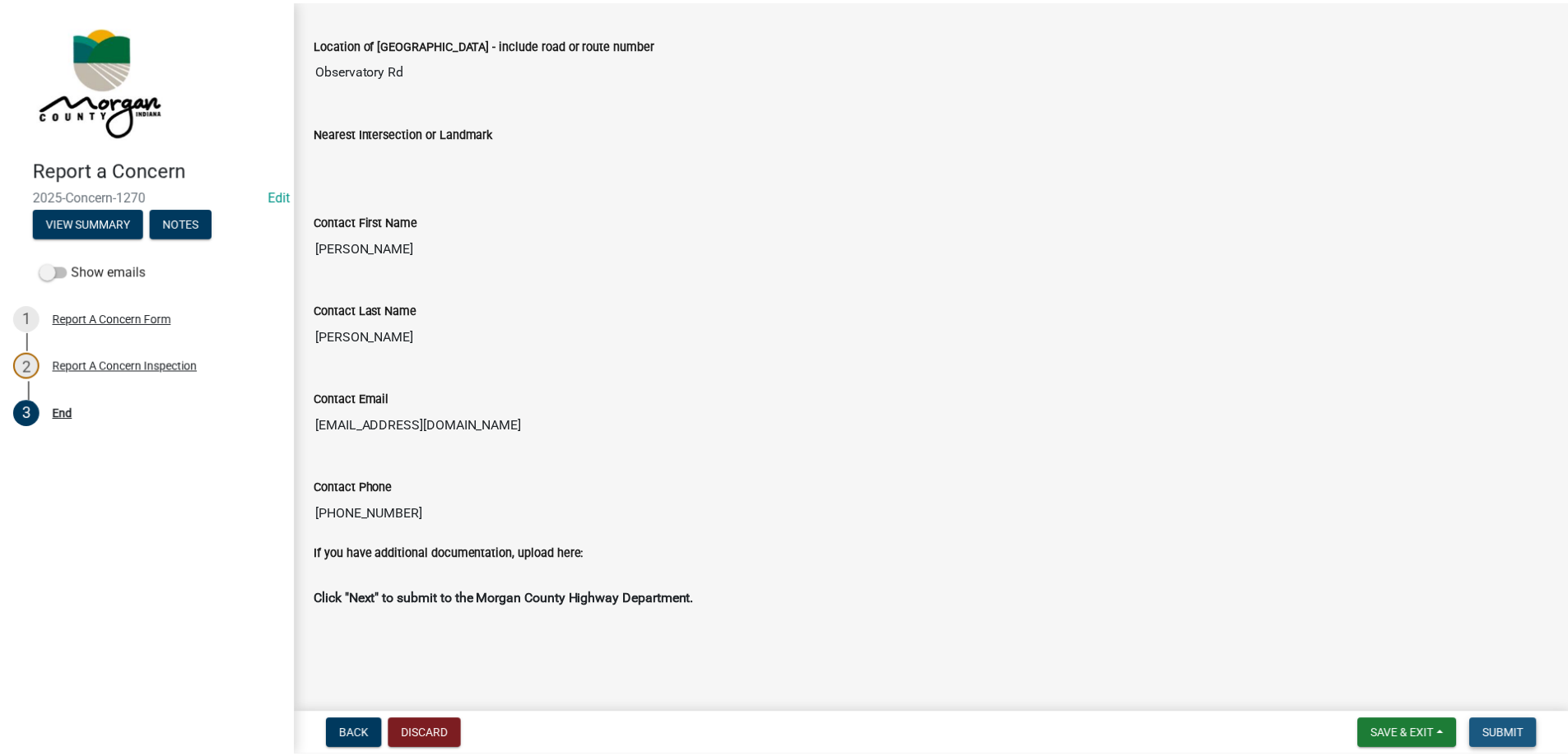
scroll to position [0, 0]
